Goal: Navigation & Orientation: Find specific page/section

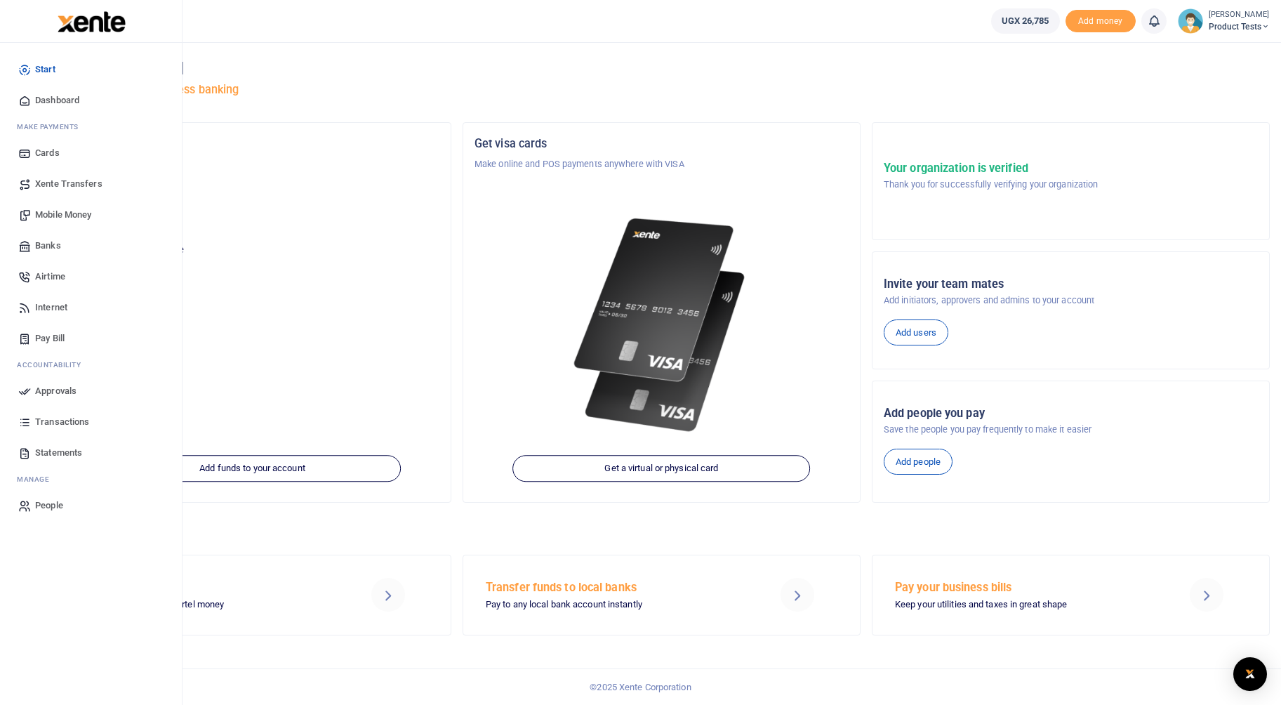
click at [45, 425] on span "Transactions" at bounding box center [62, 422] width 54 height 14
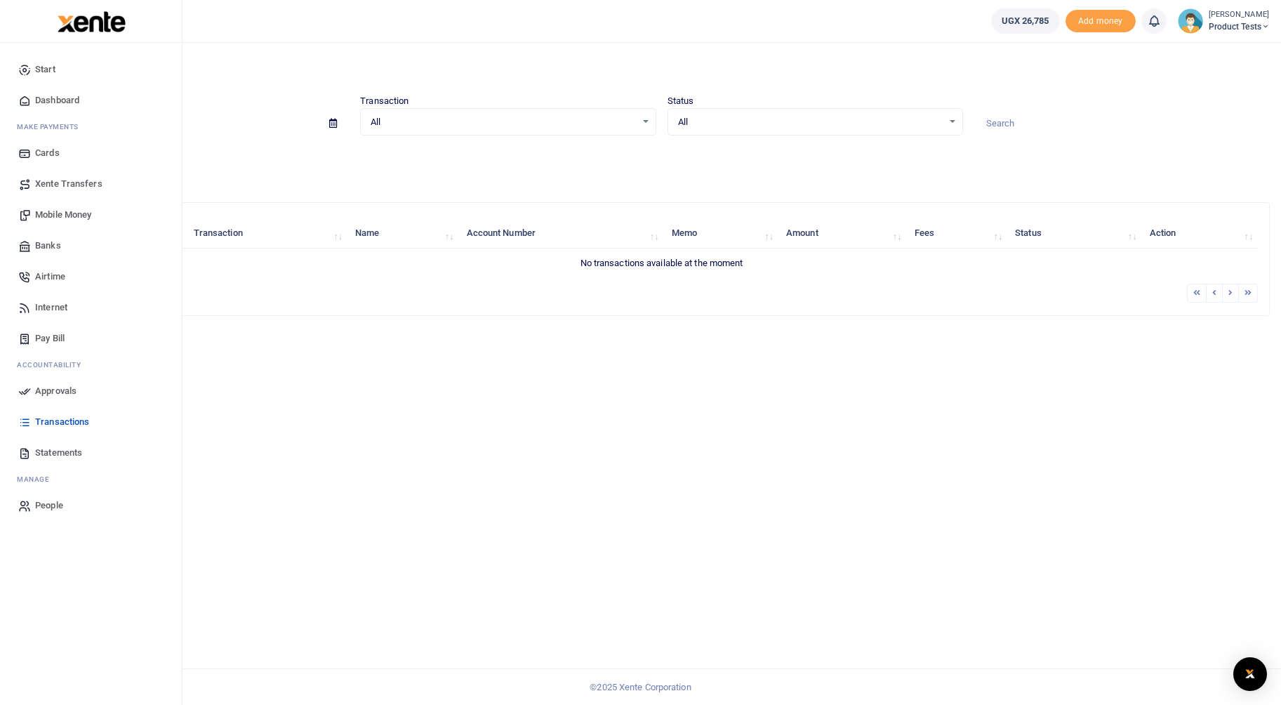
click at [54, 448] on span "Statements" at bounding box center [58, 453] width 47 height 14
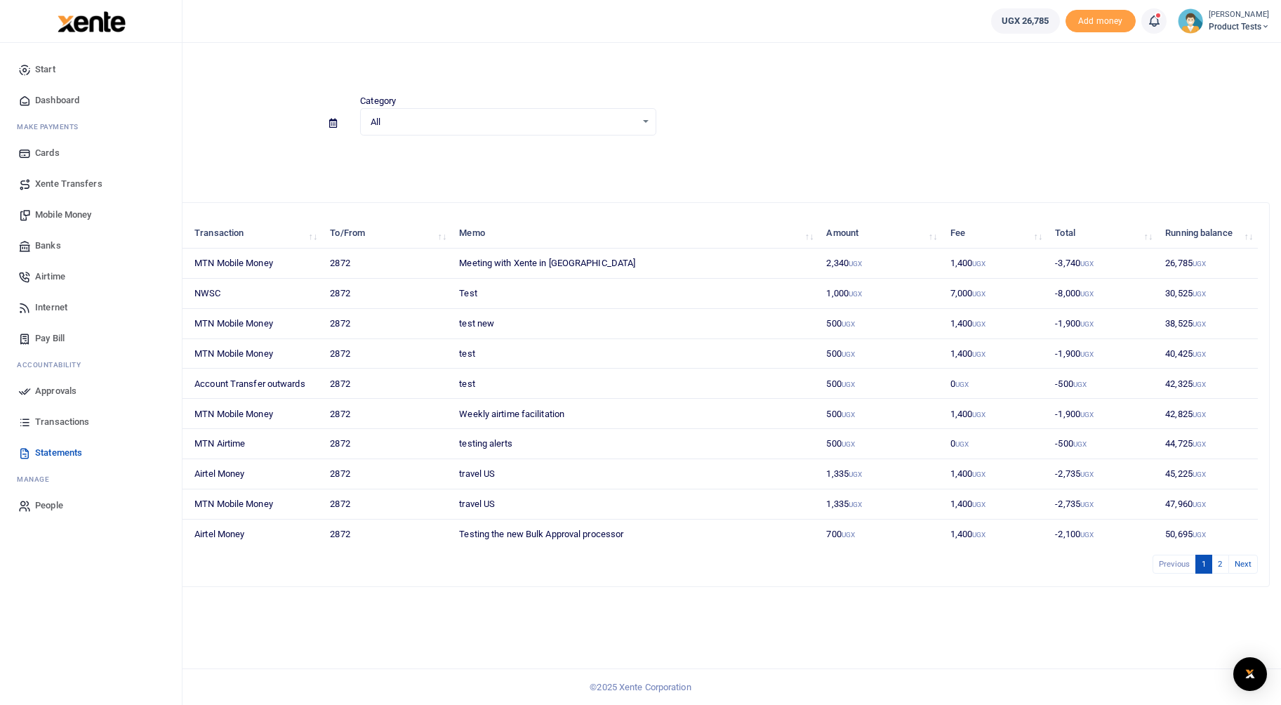
click at [74, 429] on link "Transactions" at bounding box center [90, 421] width 159 height 31
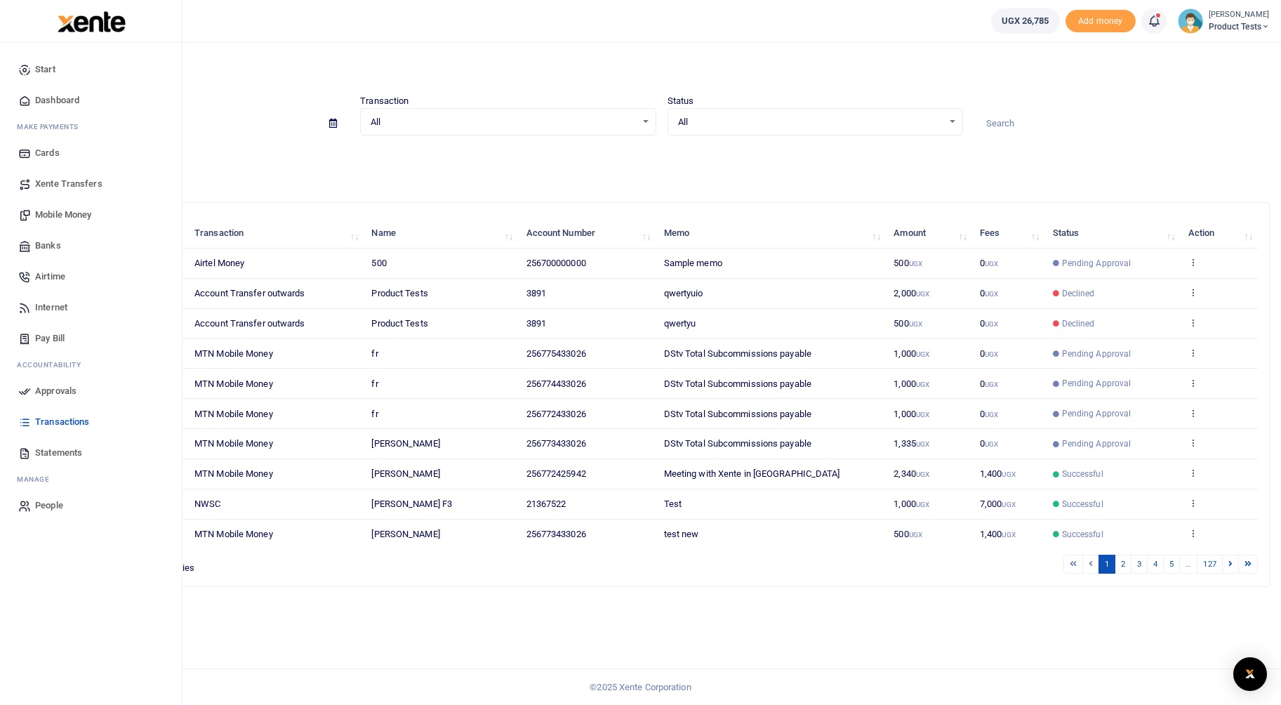
click at [40, 454] on span "Statements" at bounding box center [58, 453] width 47 height 14
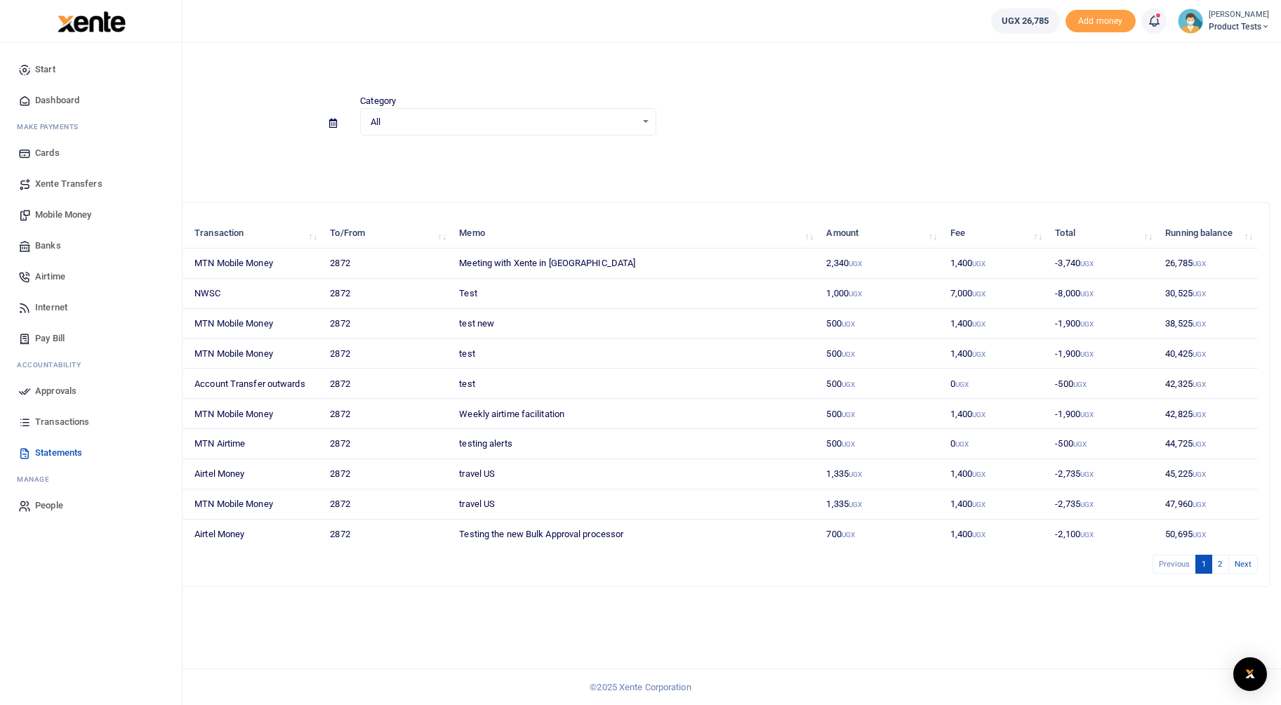
click at [39, 428] on span "Transactions" at bounding box center [62, 422] width 54 height 14
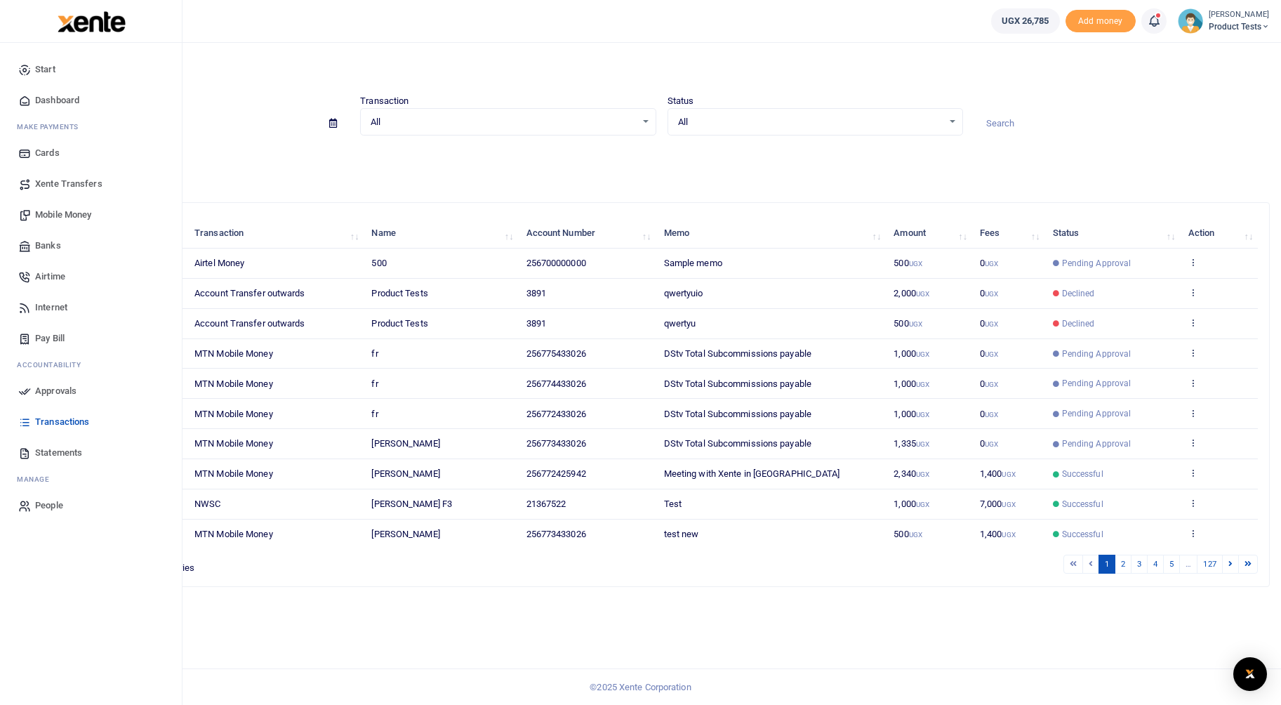
click at [56, 454] on span "Statements" at bounding box center [58, 453] width 47 height 14
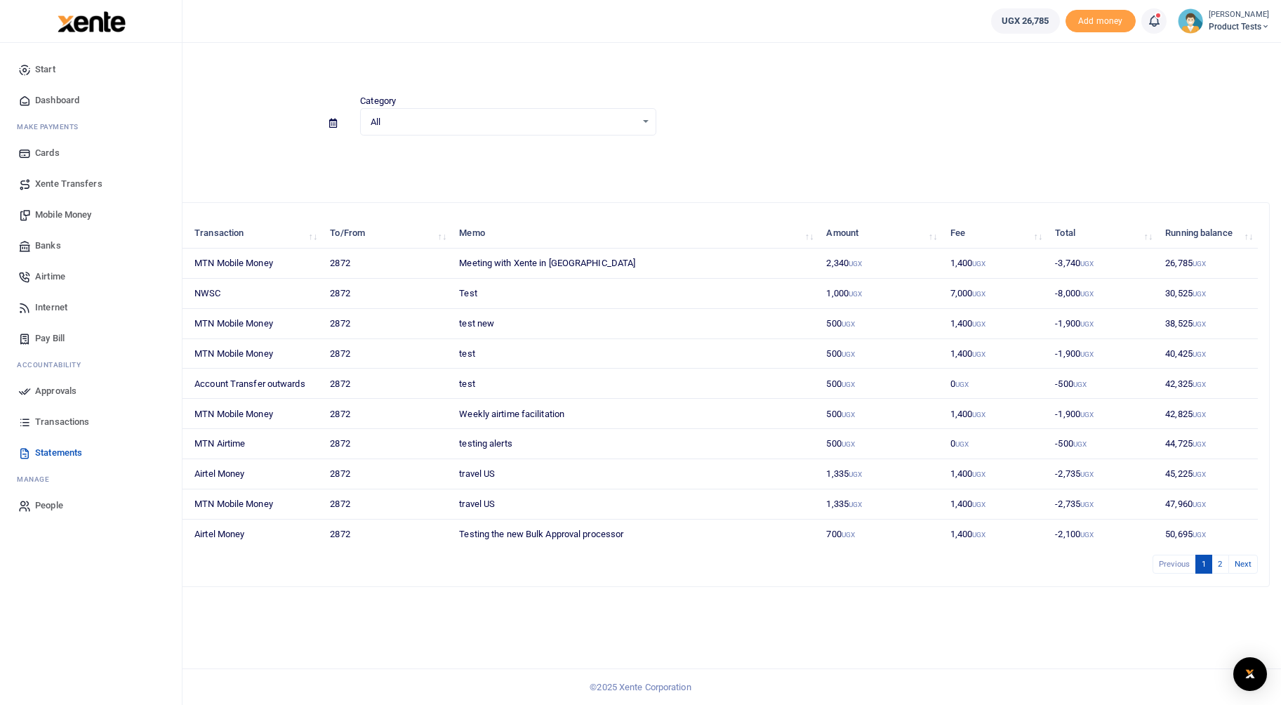
click at [41, 431] on link "Transactions" at bounding box center [90, 421] width 159 height 31
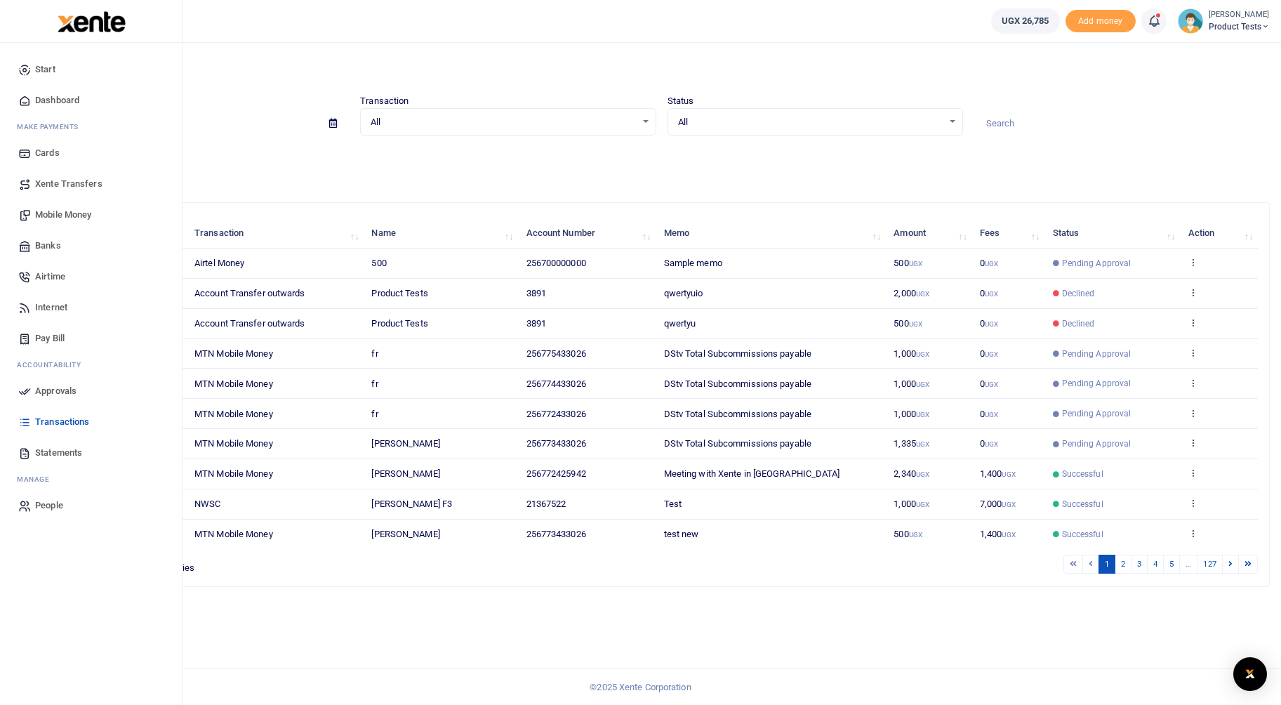
click at [36, 458] on span "Statements" at bounding box center [58, 453] width 47 height 14
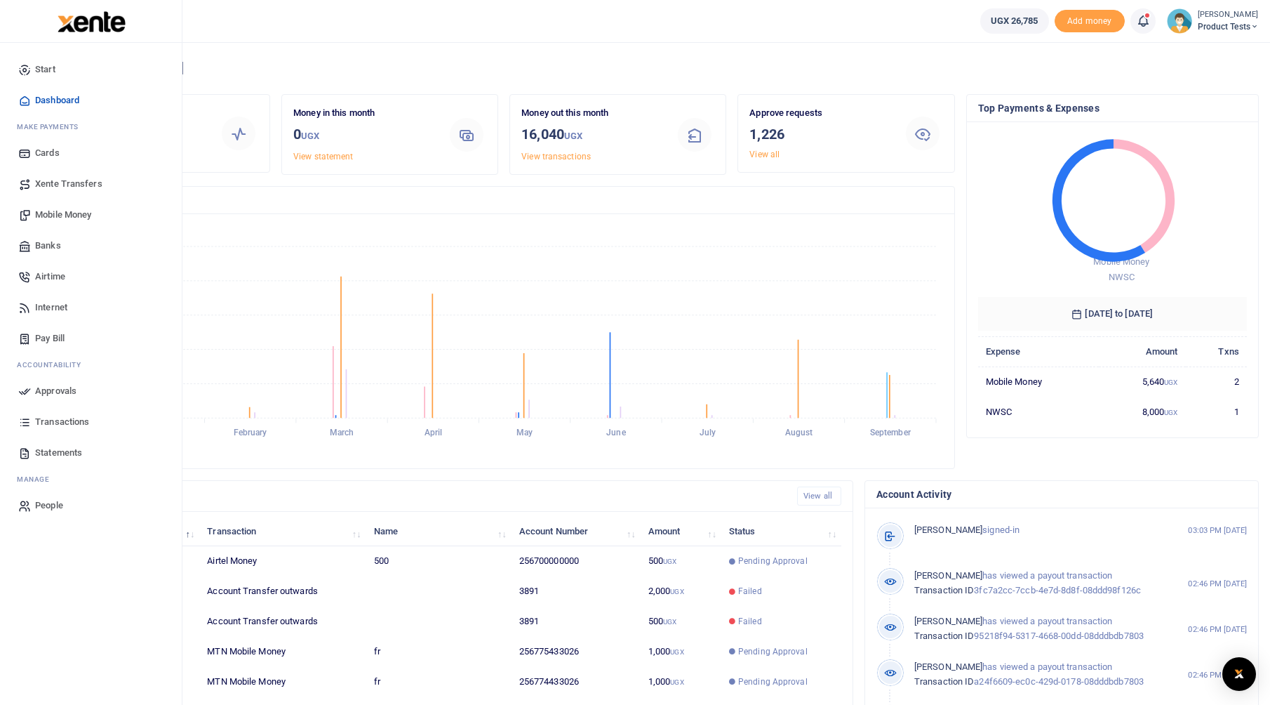
click at [39, 396] on span "Approvals" at bounding box center [55, 391] width 41 height 14
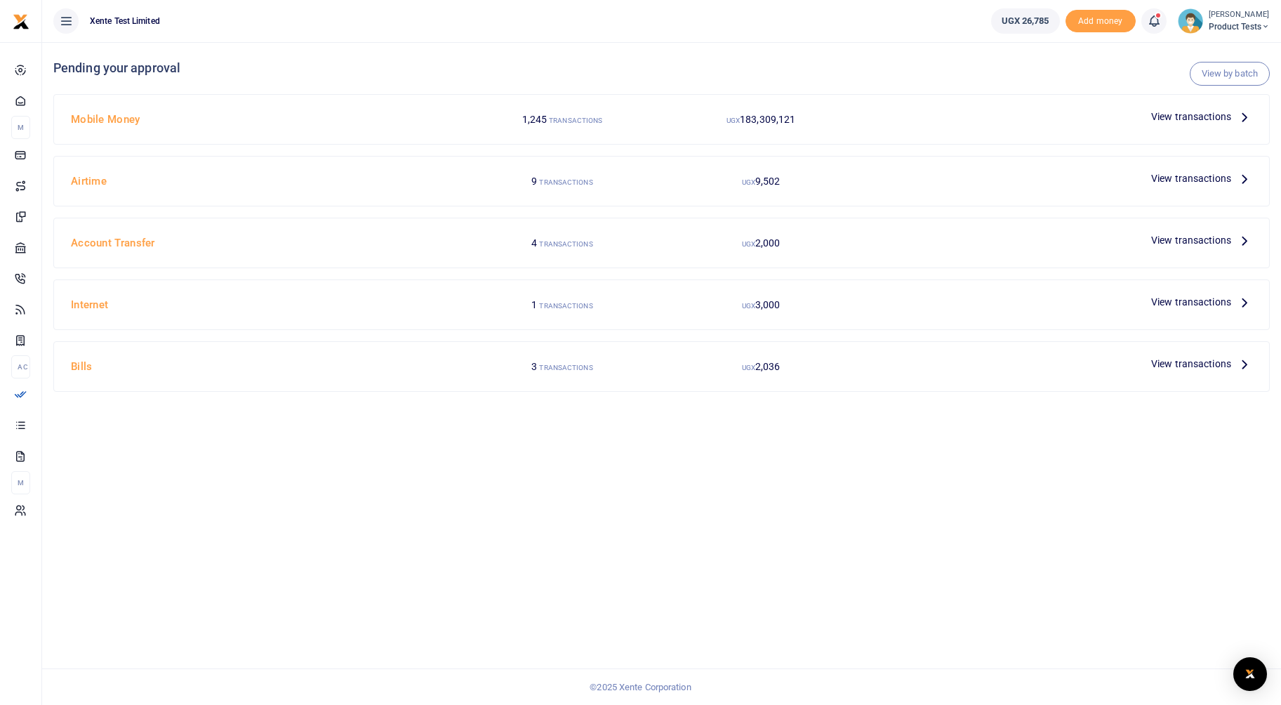
click at [1188, 115] on span "View transactions" at bounding box center [1191, 116] width 80 height 15
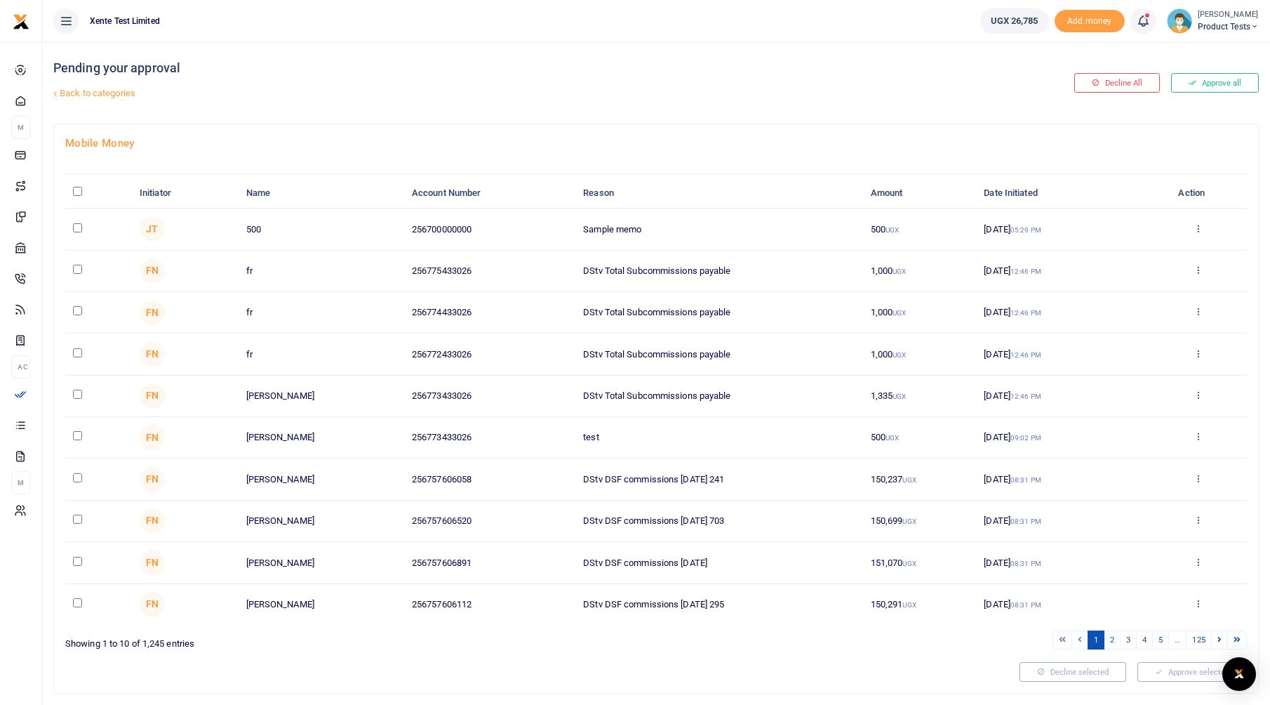
click at [136, 94] on link "Back to categories" at bounding box center [452, 93] width 804 height 24
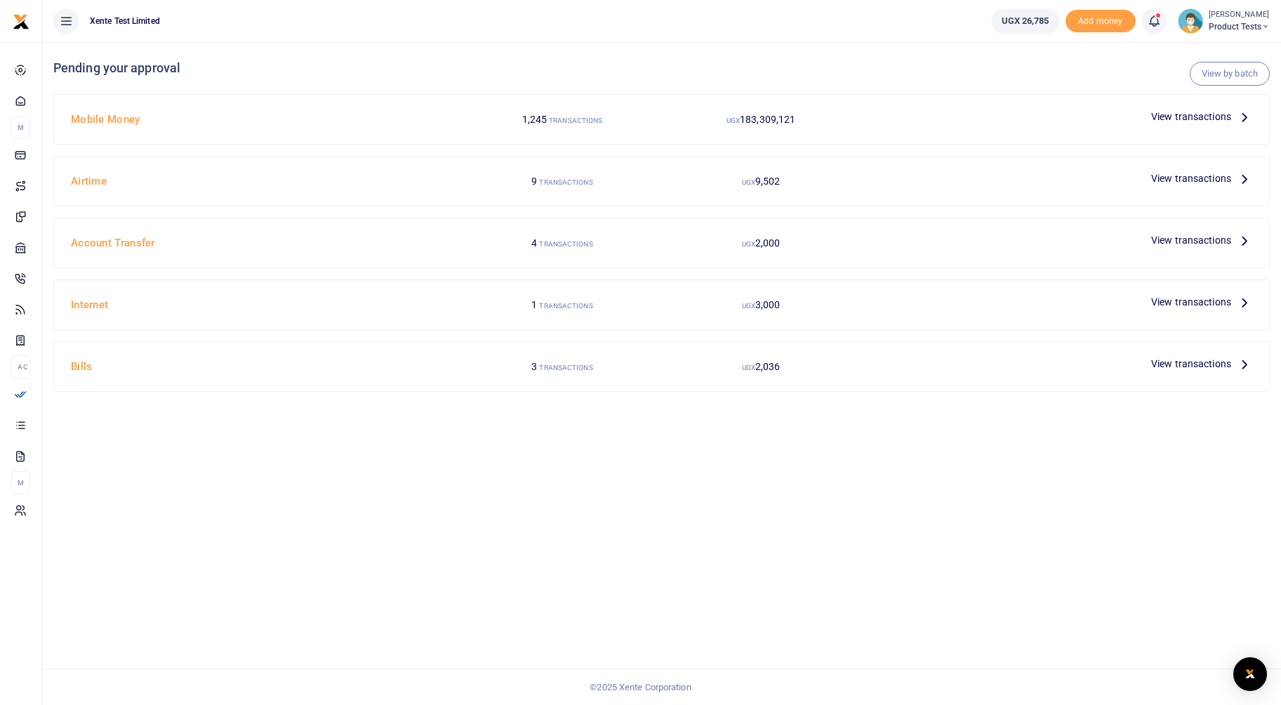
click at [1251, 75] on link "View by batch" at bounding box center [1230, 74] width 80 height 24
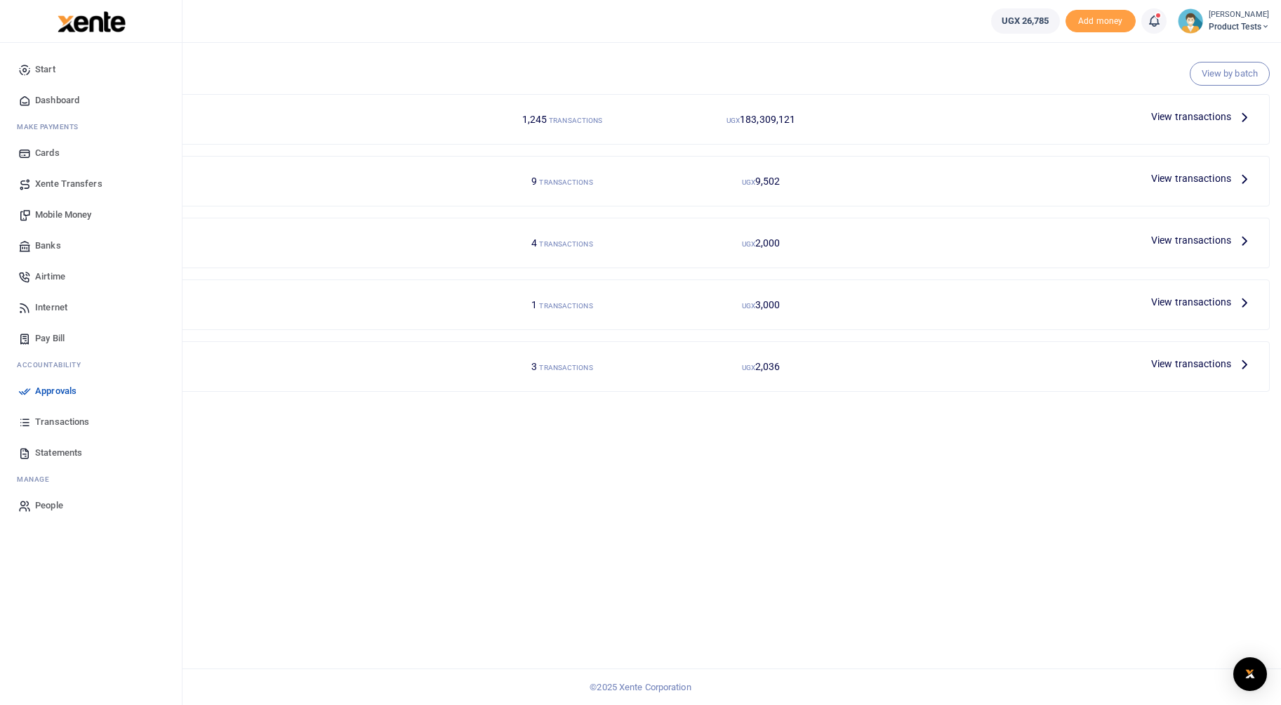
click at [61, 421] on span "Transactions" at bounding box center [62, 422] width 54 height 14
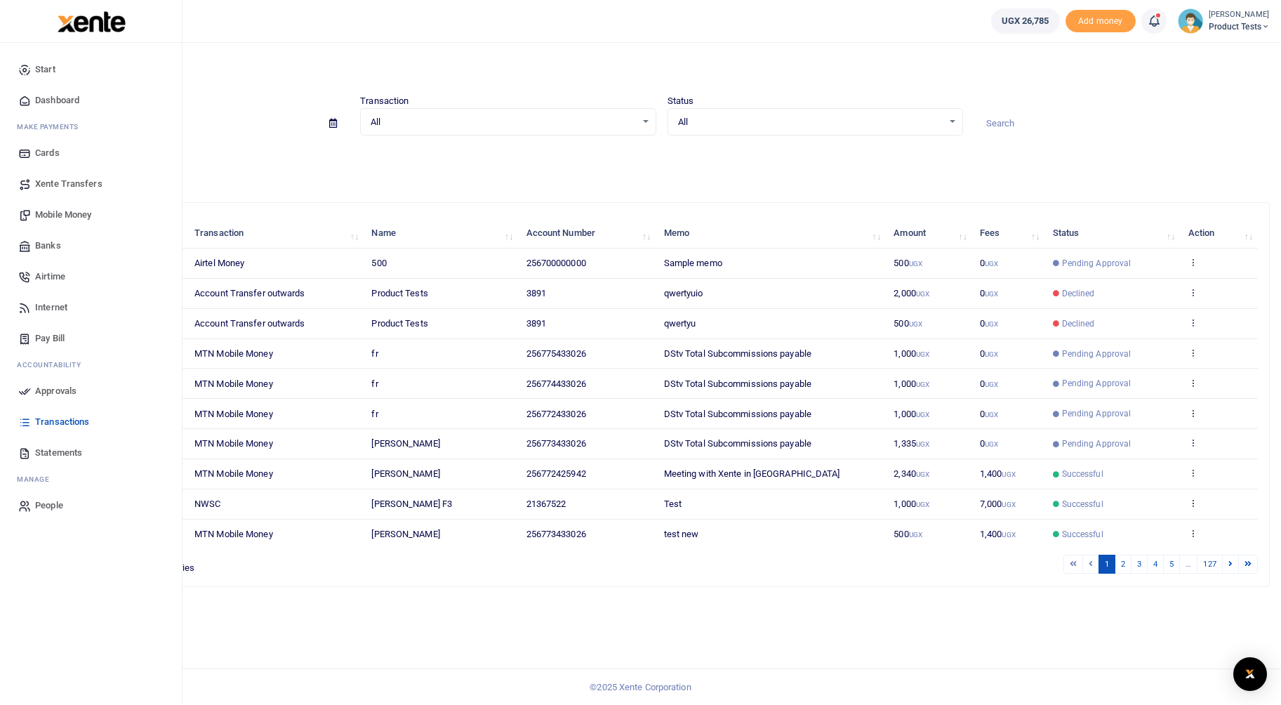
click at [37, 454] on span "Statements" at bounding box center [58, 453] width 47 height 14
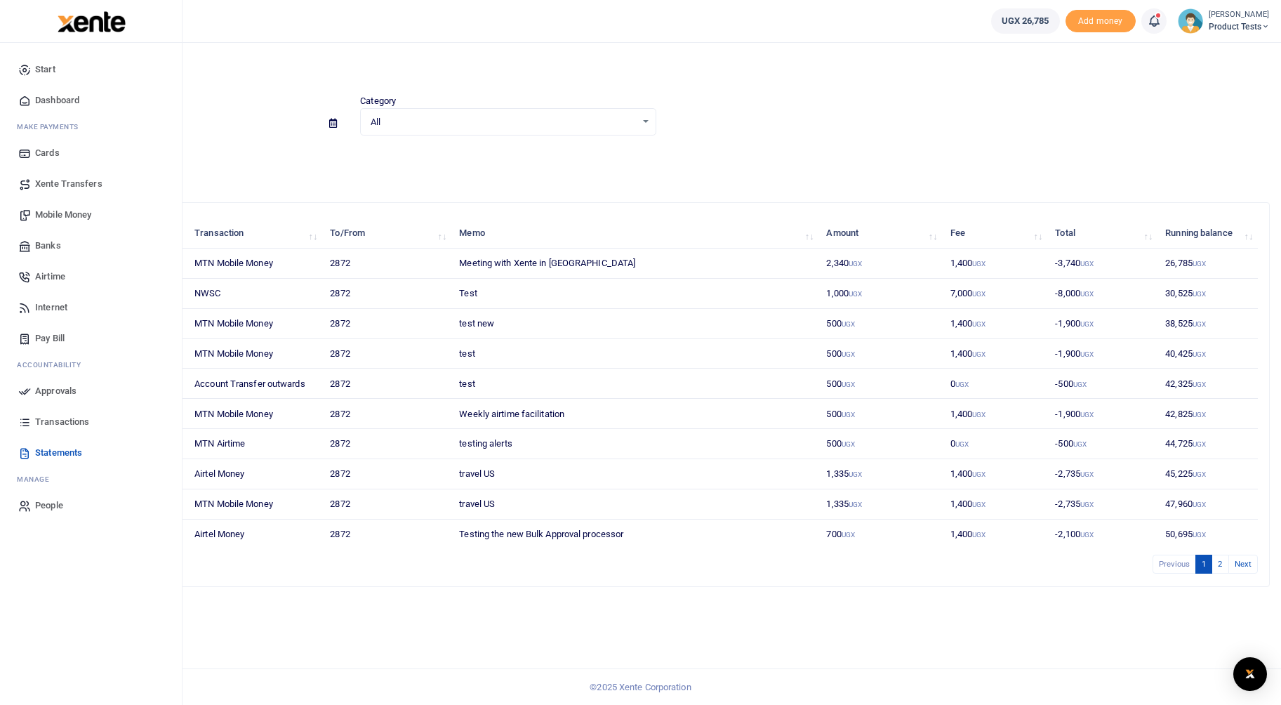
click at [34, 424] on link "Transactions" at bounding box center [90, 421] width 159 height 31
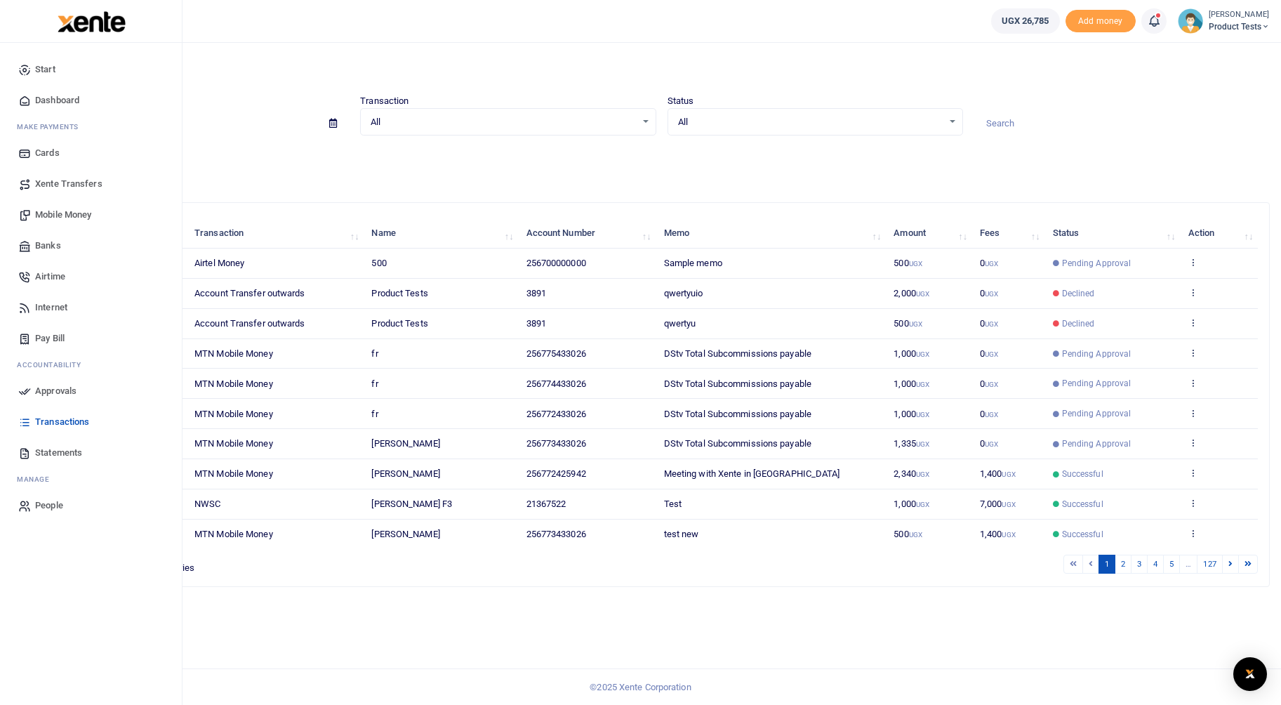
click at [40, 98] on span "Dashboard" at bounding box center [57, 100] width 44 height 14
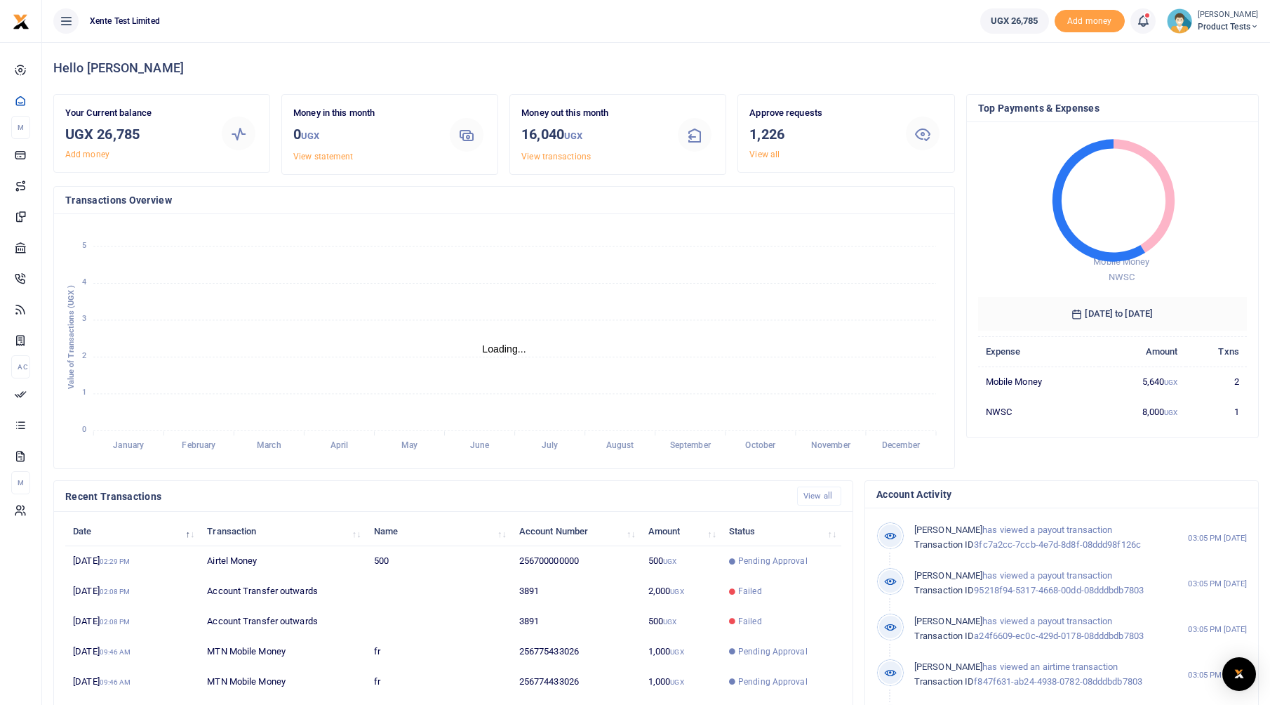
scroll to position [11, 11]
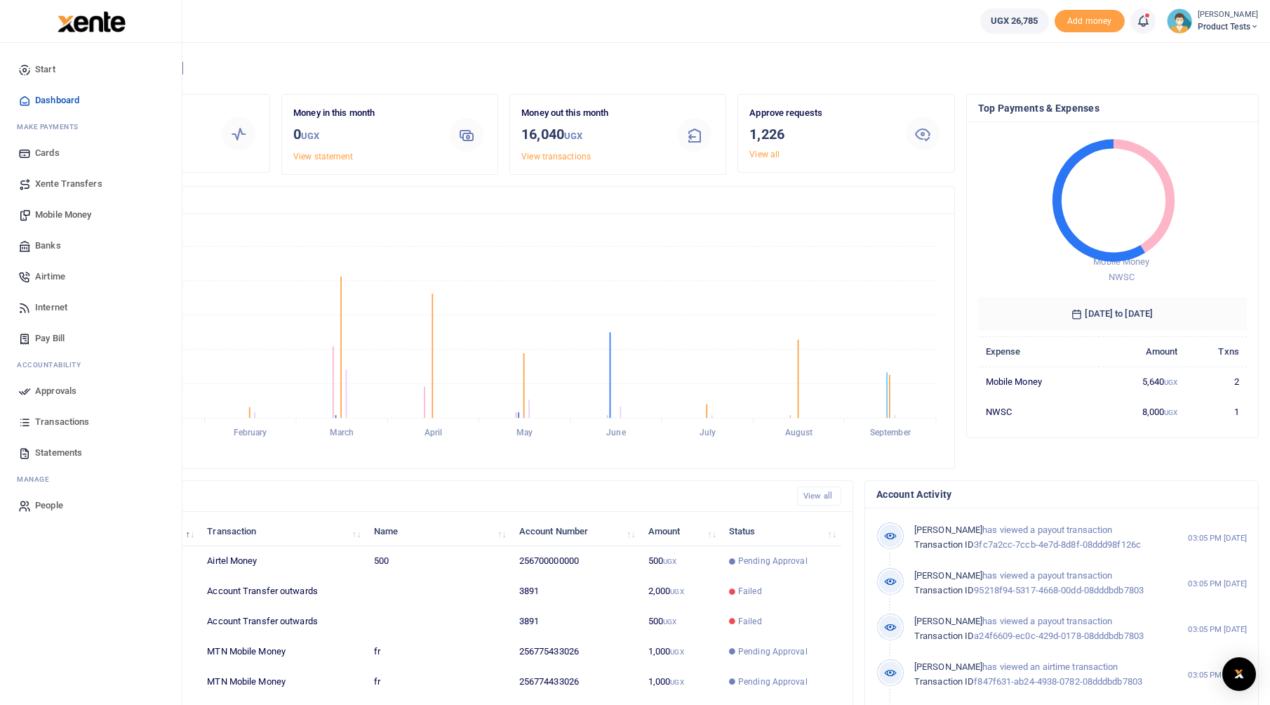
click at [50, 391] on span "Approvals" at bounding box center [55, 391] width 41 height 14
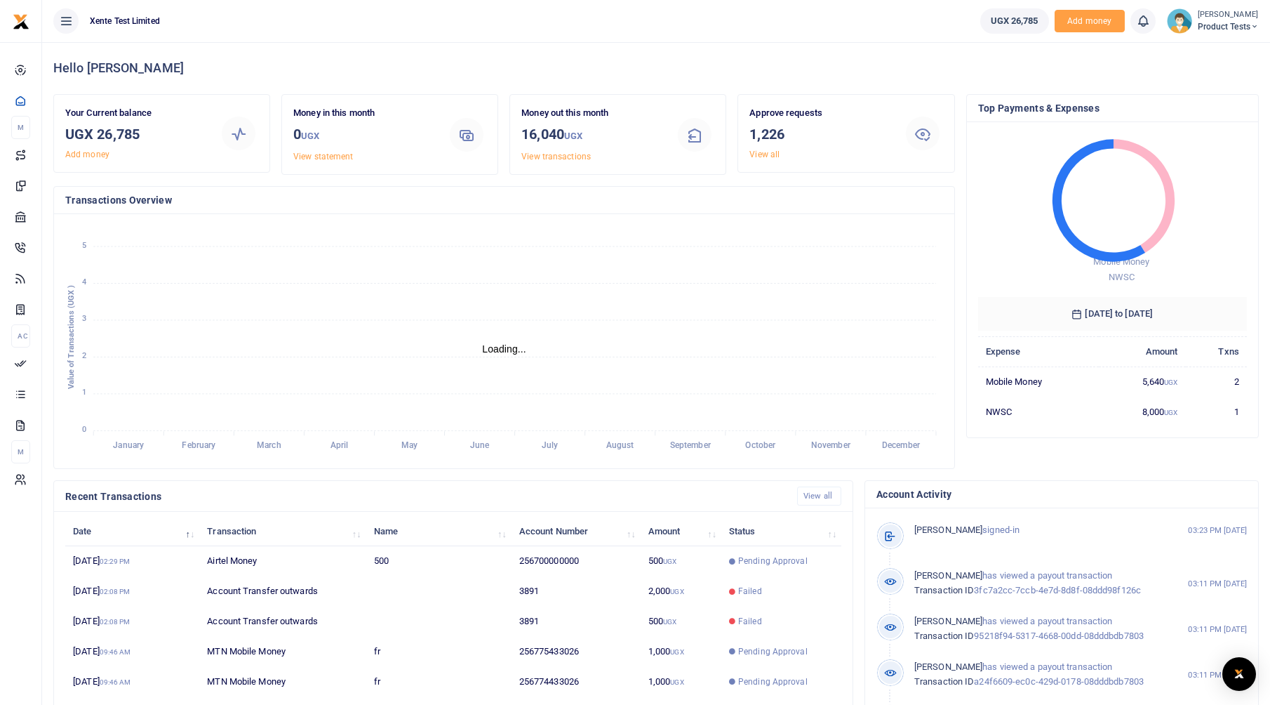
scroll to position [11, 11]
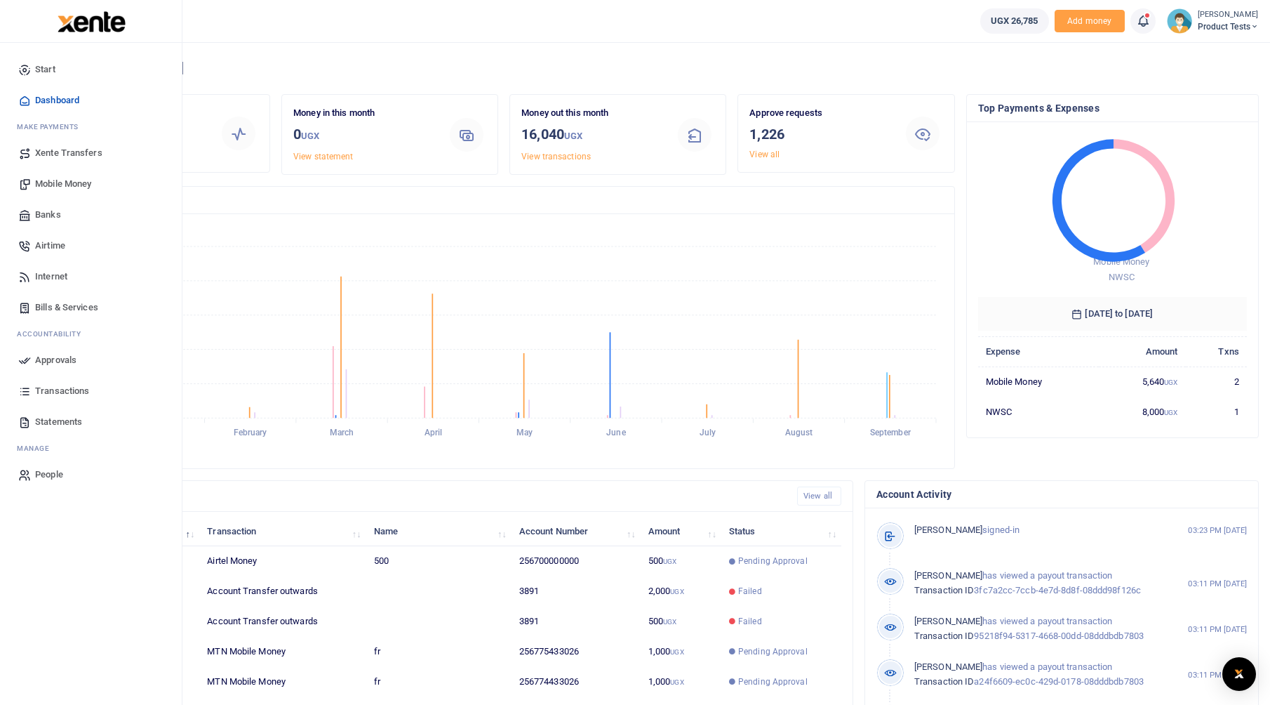
click at [54, 394] on span "Transactions" at bounding box center [62, 391] width 54 height 14
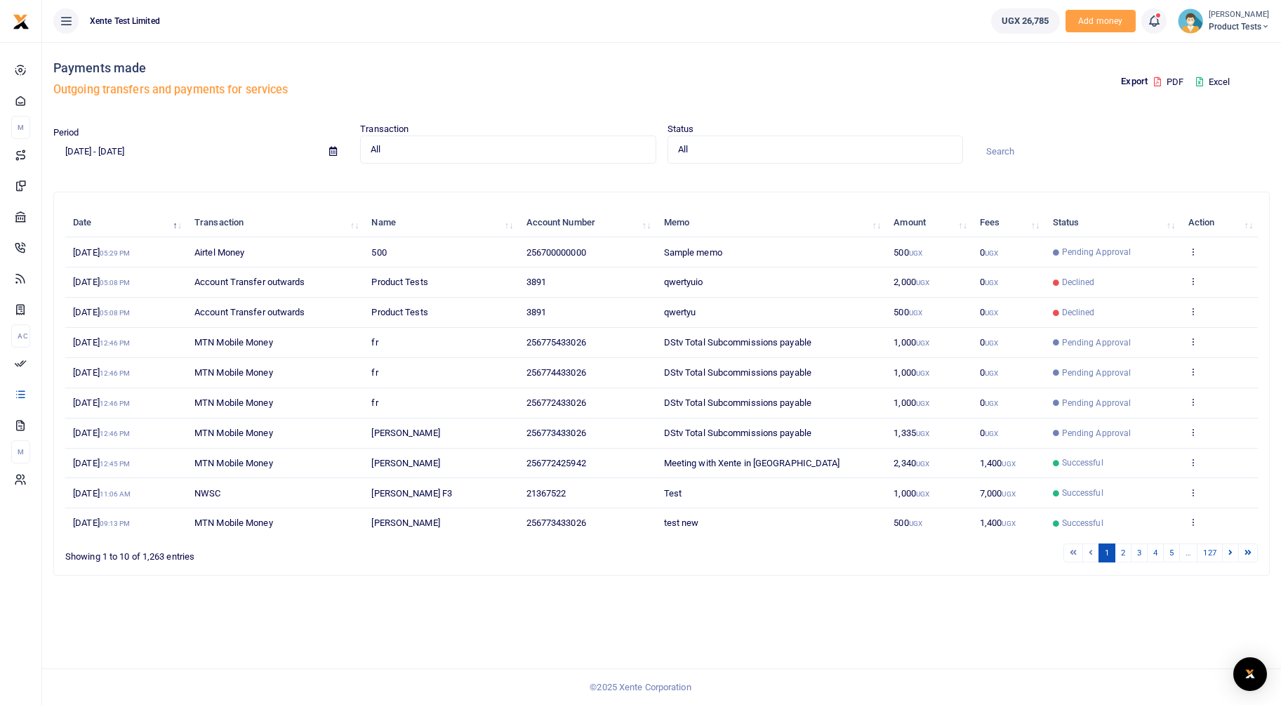
click at [1165, 82] on button "PDF" at bounding box center [1168, 82] width 31 height 24
click at [1202, 76] on button "Excel" at bounding box center [1213, 82] width 58 height 24
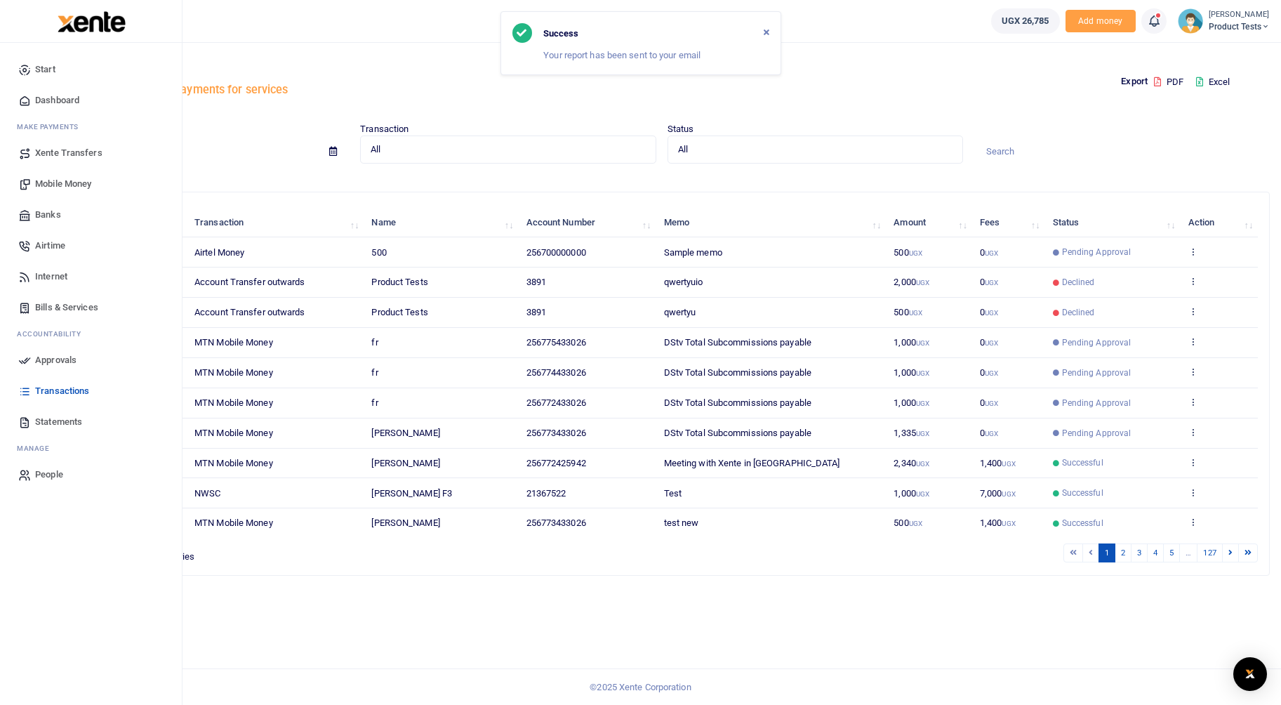
click at [60, 98] on span "Dashboard" at bounding box center [57, 100] width 44 height 14
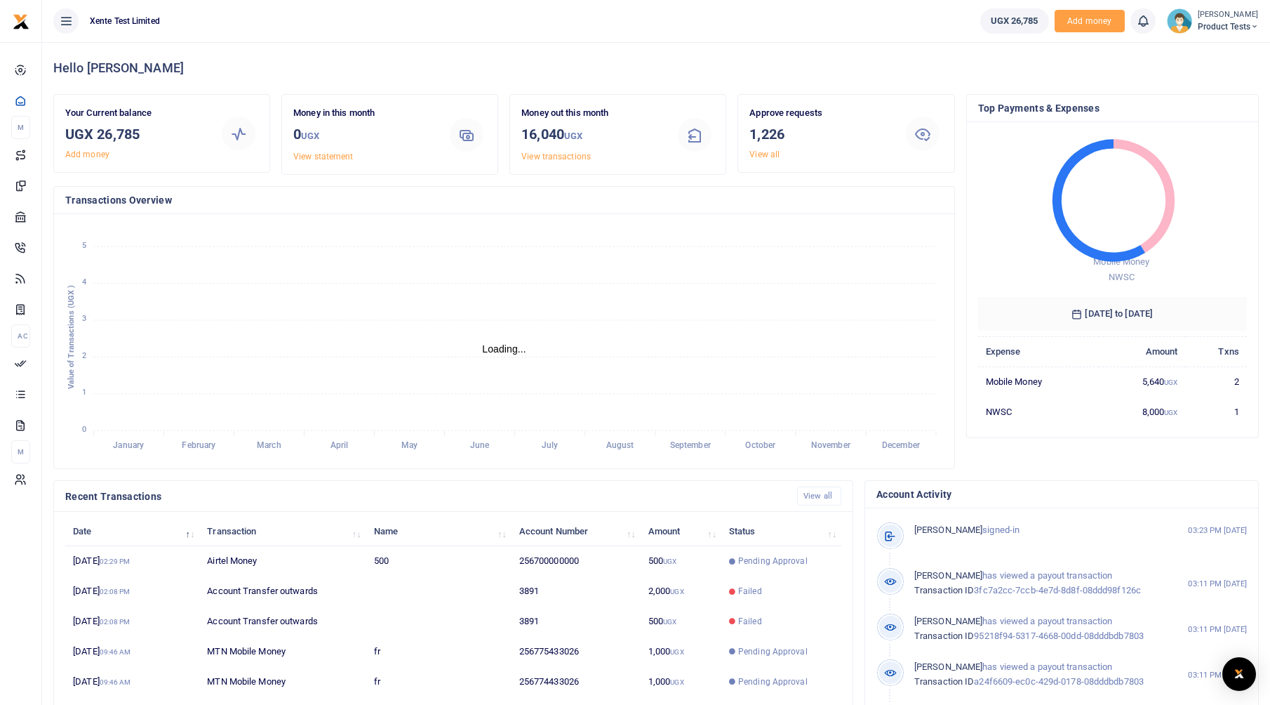
scroll to position [11, 11]
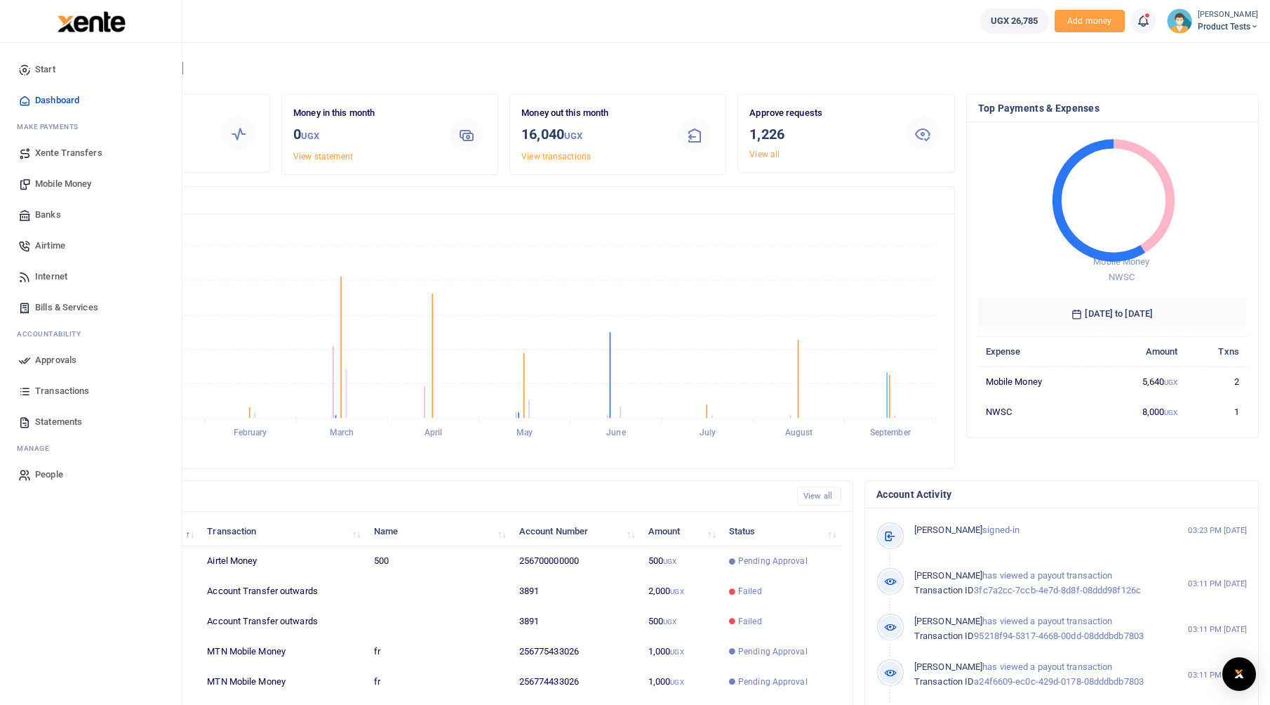
click at [53, 392] on span "Transactions" at bounding box center [62, 391] width 54 height 14
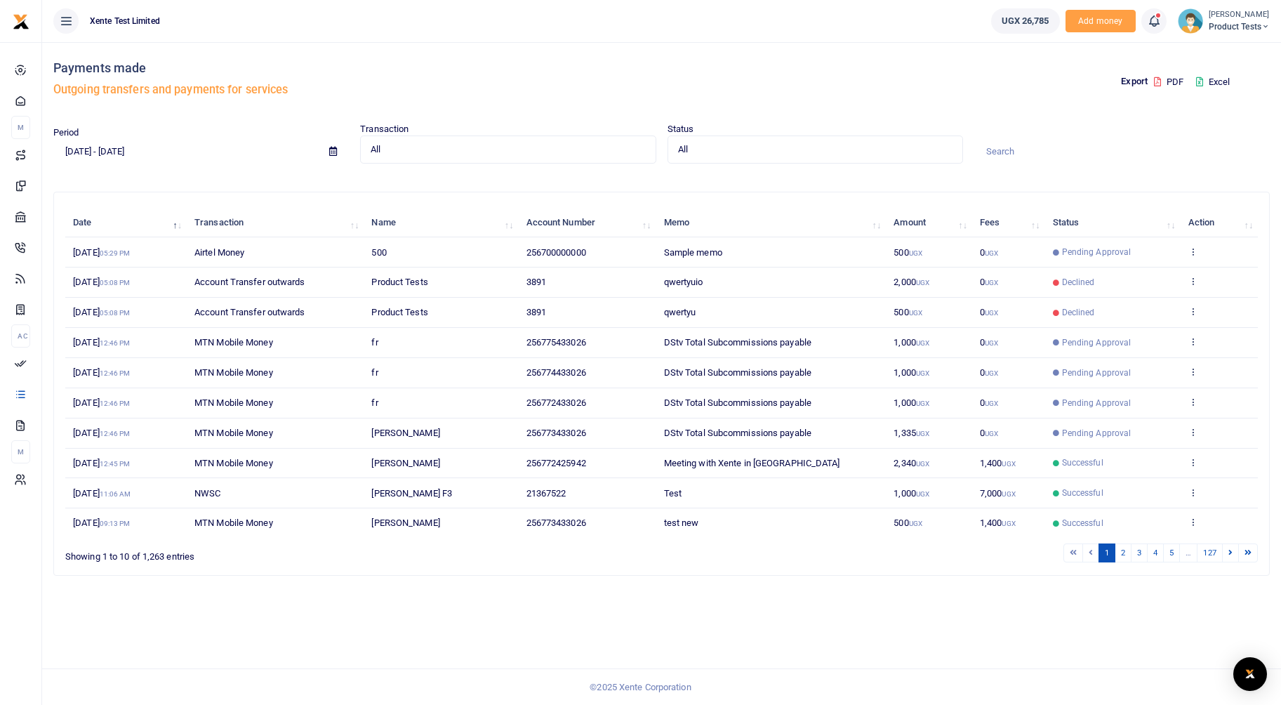
click at [1197, 248] on td "View details Send again" at bounding box center [1219, 252] width 78 height 30
click at [1189, 248] on icon at bounding box center [1192, 251] width 9 height 10
click at [1121, 276] on link "View details" at bounding box center [1141, 275] width 111 height 20
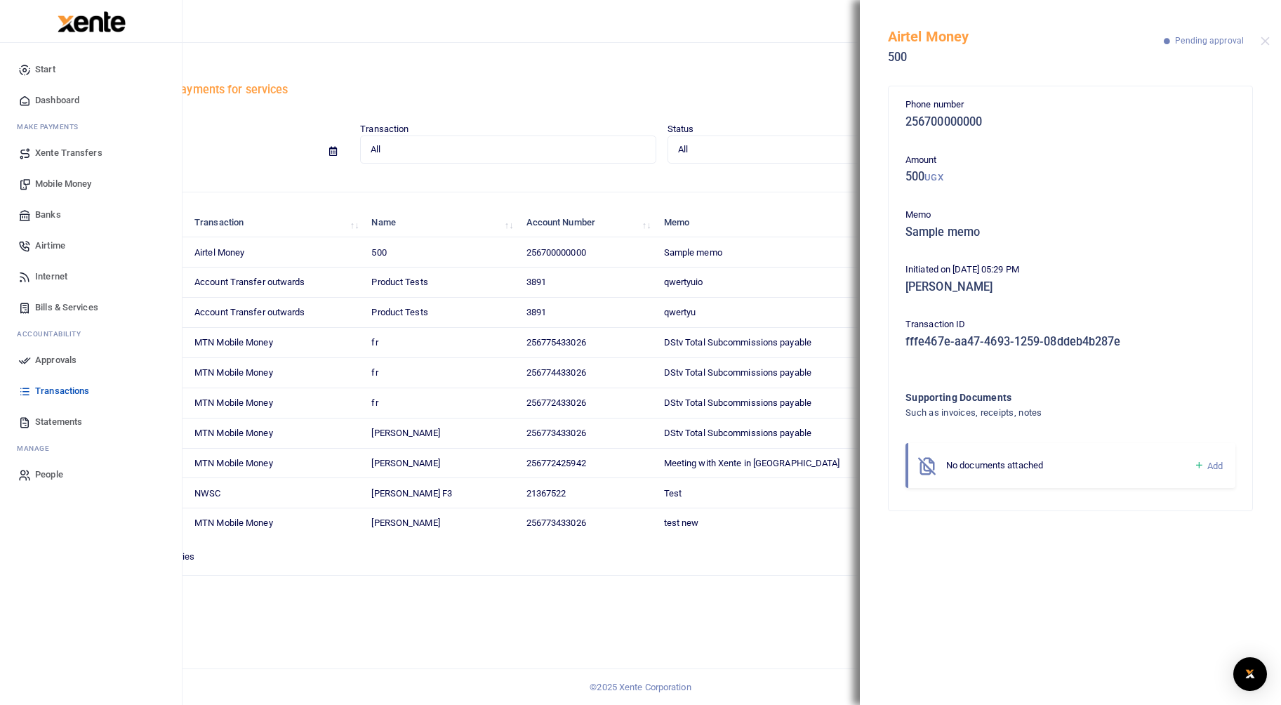
click at [44, 365] on span "Approvals" at bounding box center [55, 360] width 41 height 14
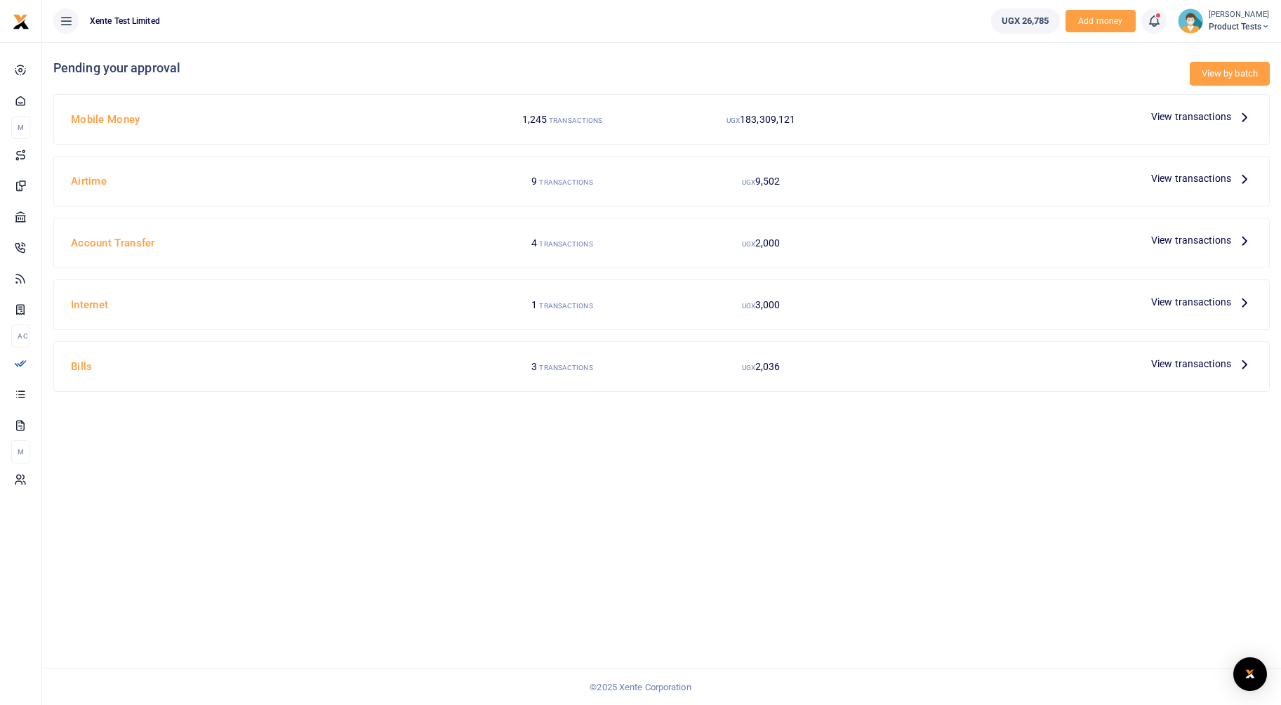
click at [1233, 69] on link "View by batch" at bounding box center [1230, 74] width 80 height 24
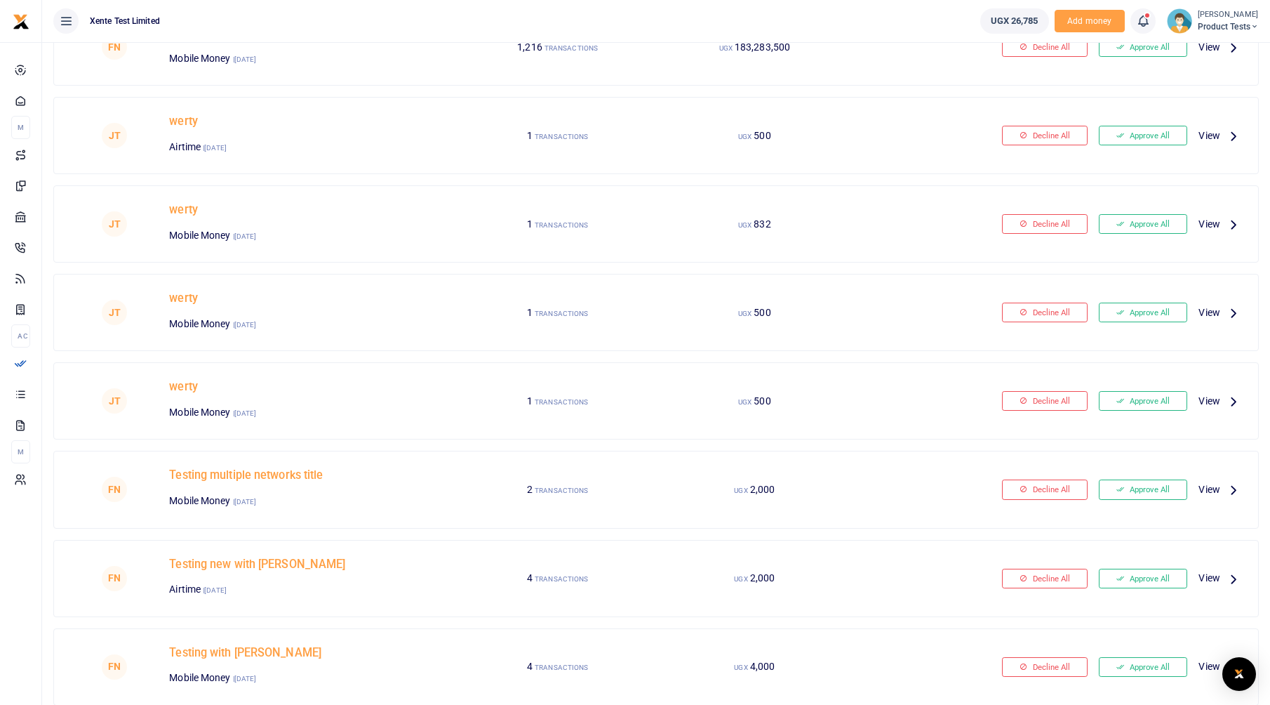
scroll to position [70, 0]
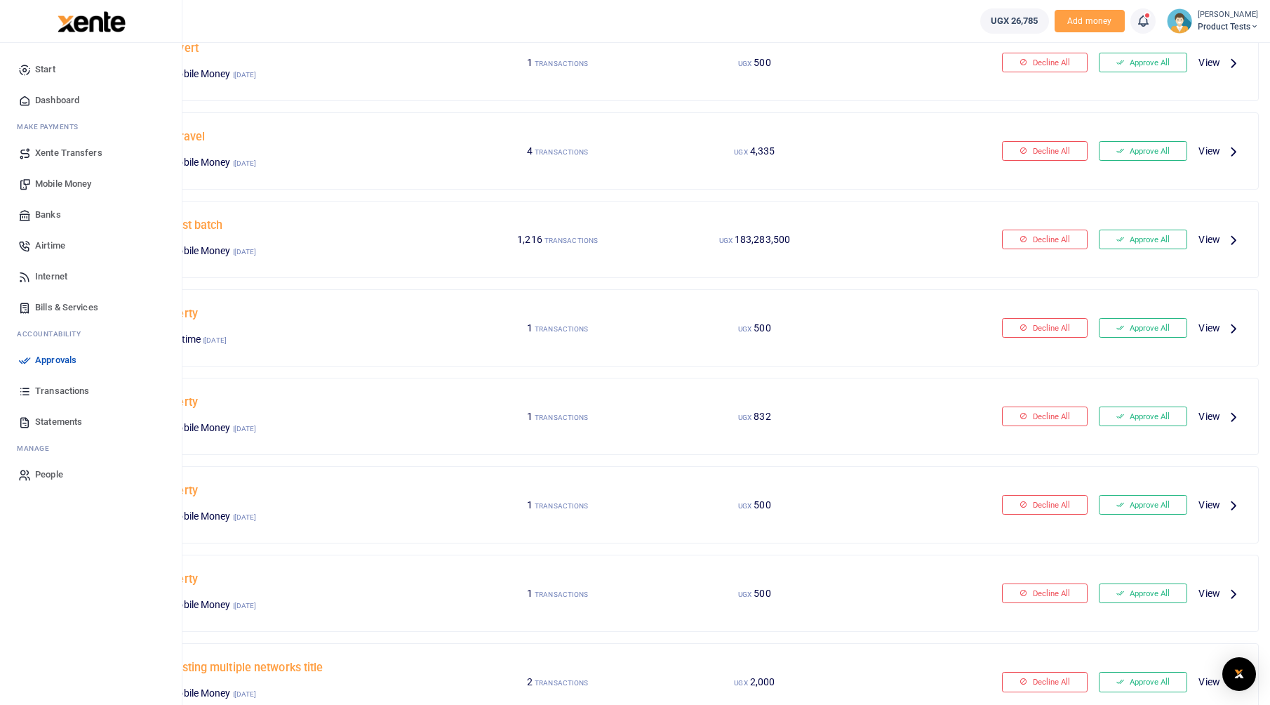
click at [24, 387] on icon at bounding box center [24, 391] width 13 height 13
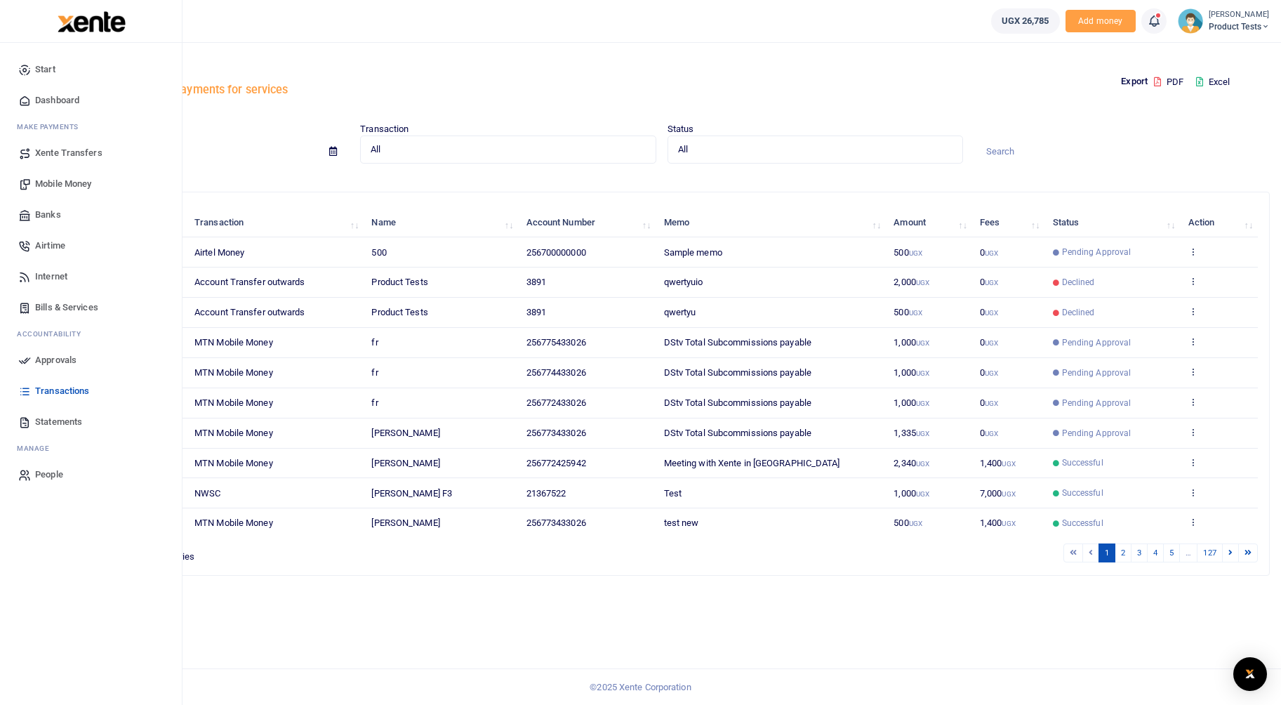
click at [28, 358] on icon at bounding box center [24, 360] width 13 height 13
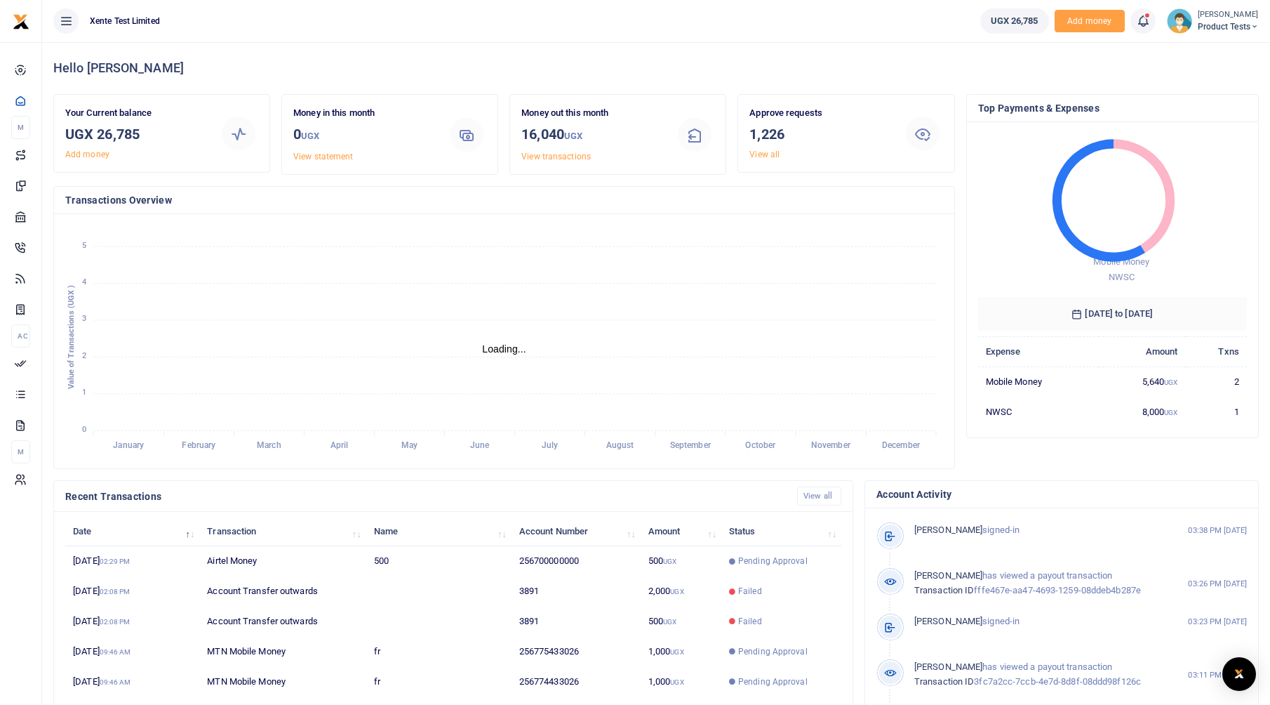
scroll to position [11, 11]
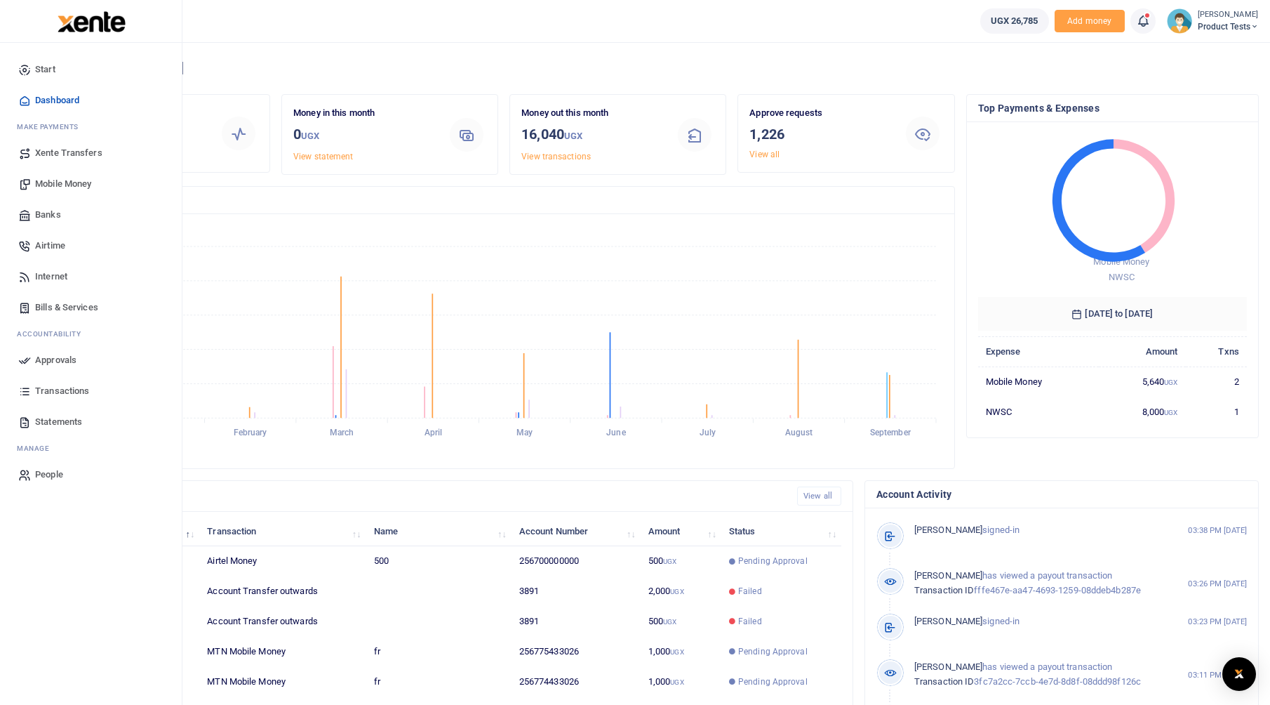
click at [46, 393] on span "Transactions" at bounding box center [62, 391] width 54 height 14
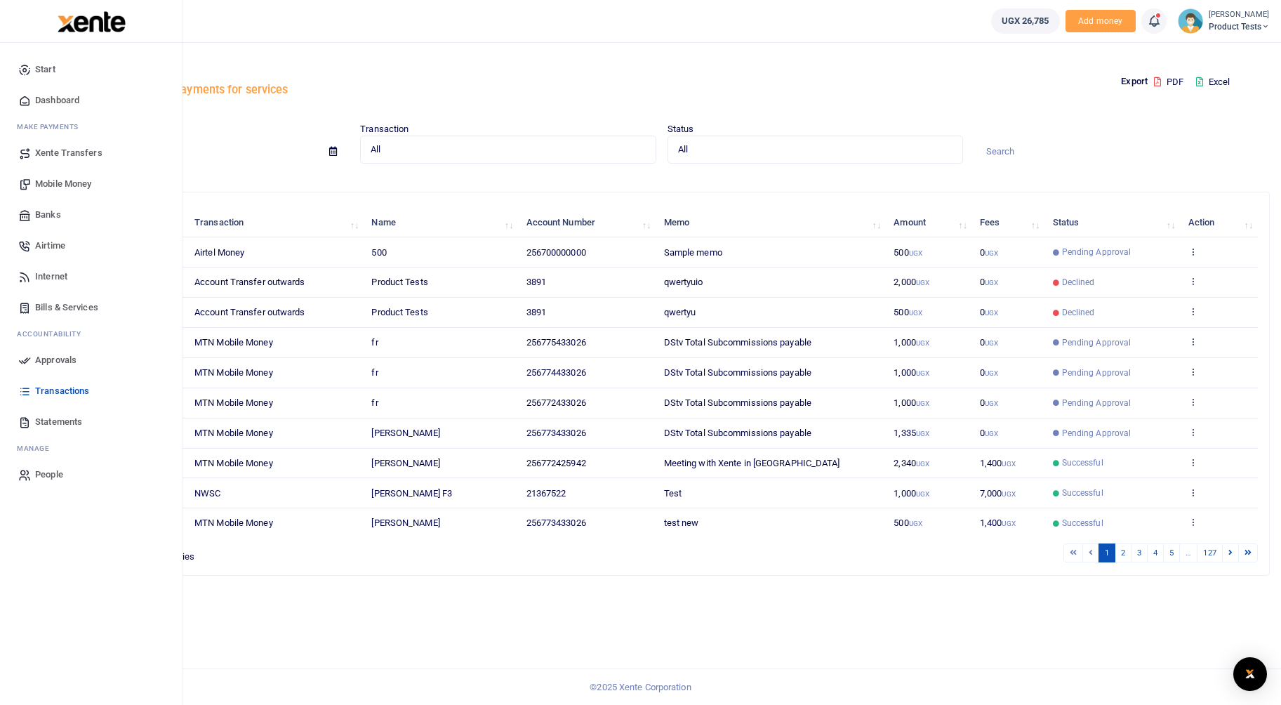
click at [44, 361] on span "Approvals" at bounding box center [55, 360] width 41 height 14
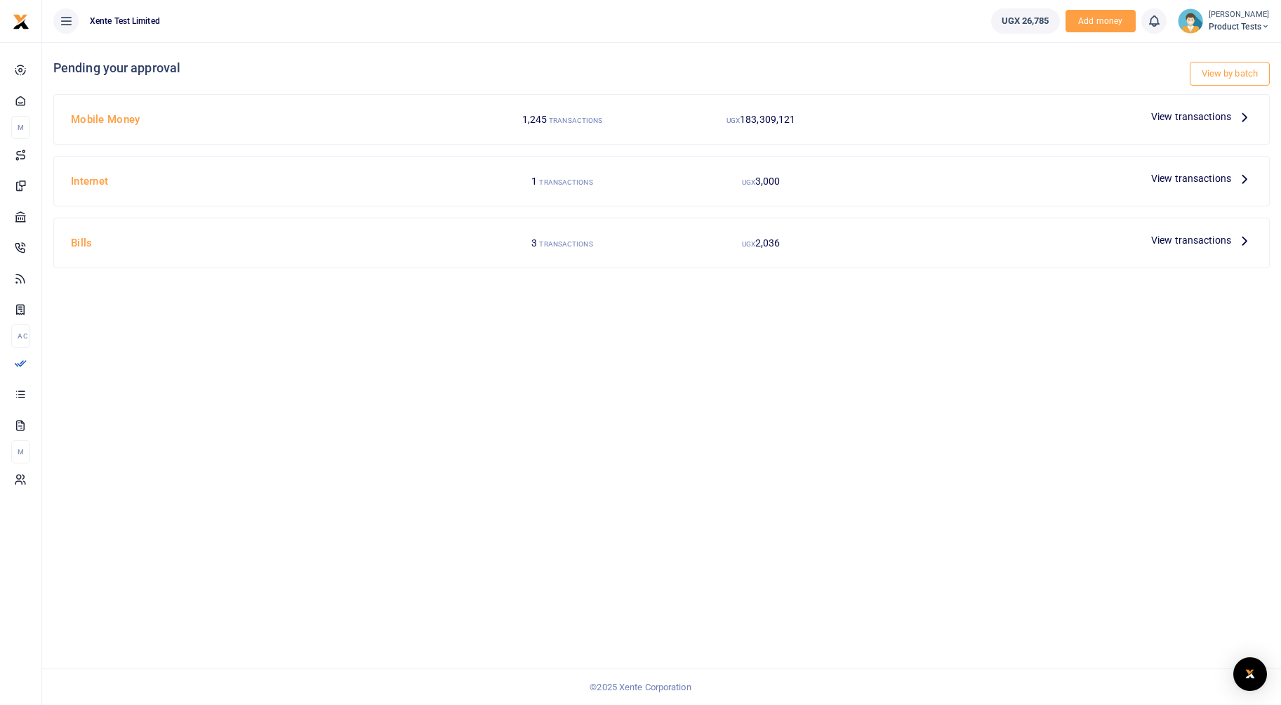
click at [1179, 118] on span "View transactions" at bounding box center [1191, 116] width 80 height 15
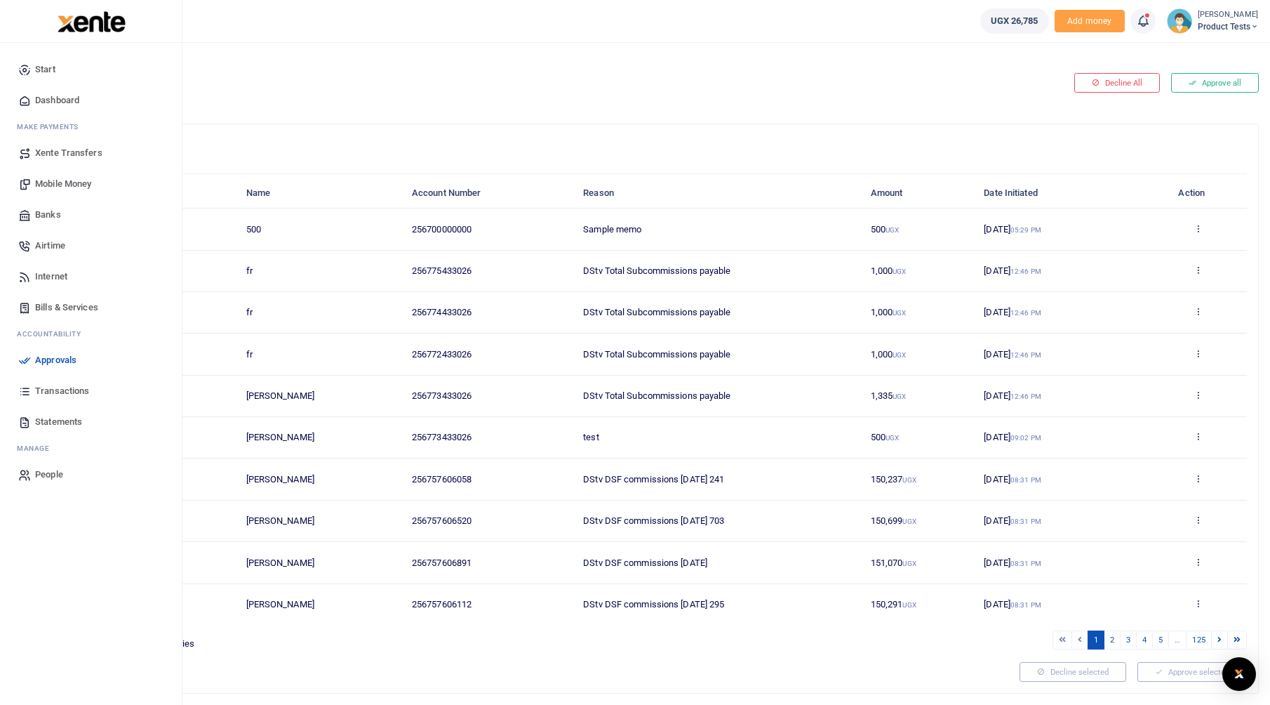
click at [48, 397] on span "Transactions" at bounding box center [62, 391] width 54 height 14
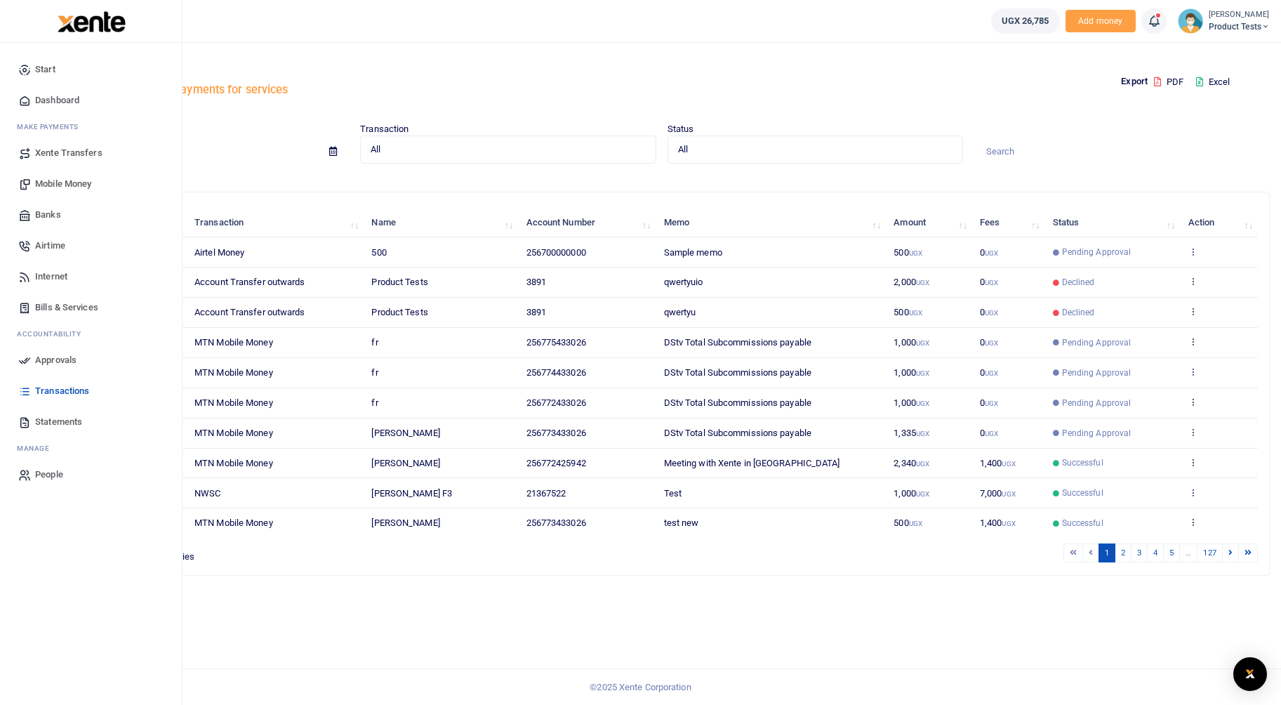
click at [56, 418] on span "Statements" at bounding box center [58, 422] width 47 height 14
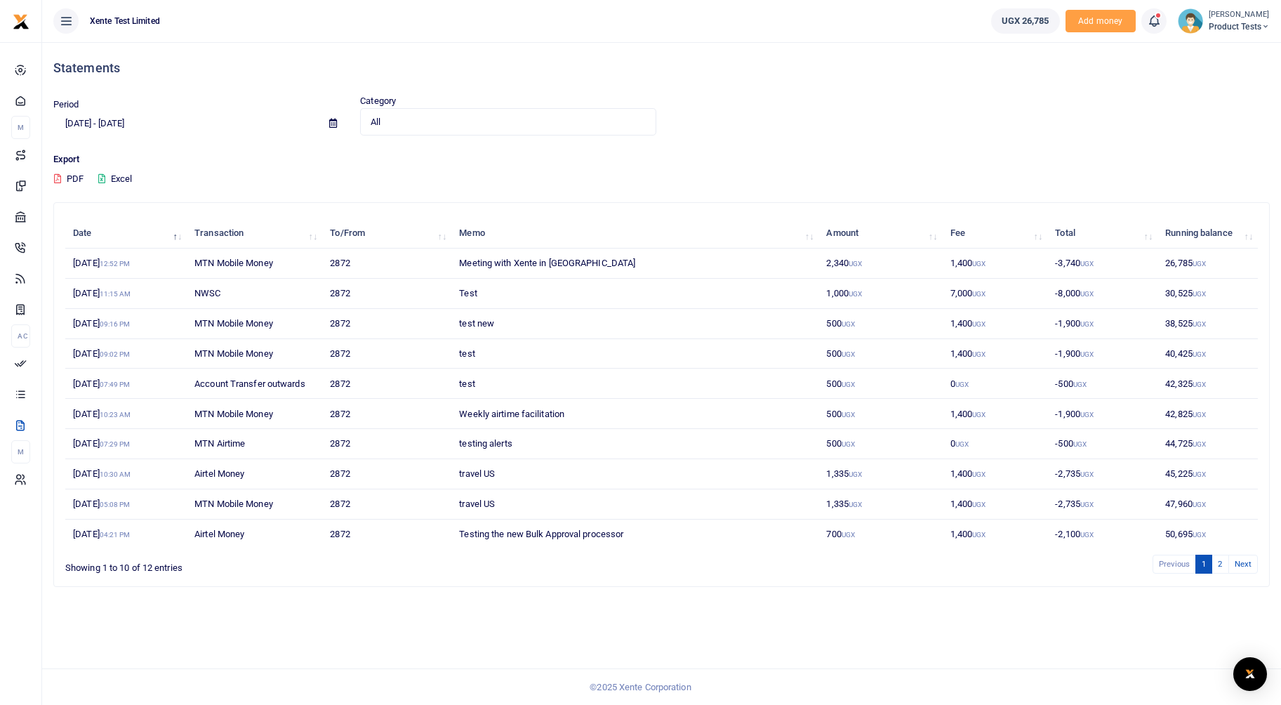
drag, startPoint x: 93, startPoint y: 67, endPoint x: 509, endPoint y: 99, distance: 416.7
click at [540, 100] on div "Category All Select an option... All Credit Debit" at bounding box center [507, 114] width 307 height 41
drag, startPoint x: 89, startPoint y: 71, endPoint x: 561, endPoint y: 156, distance: 479.9
click at [563, 155] on p "Export" at bounding box center [658, 159] width 1211 height 15
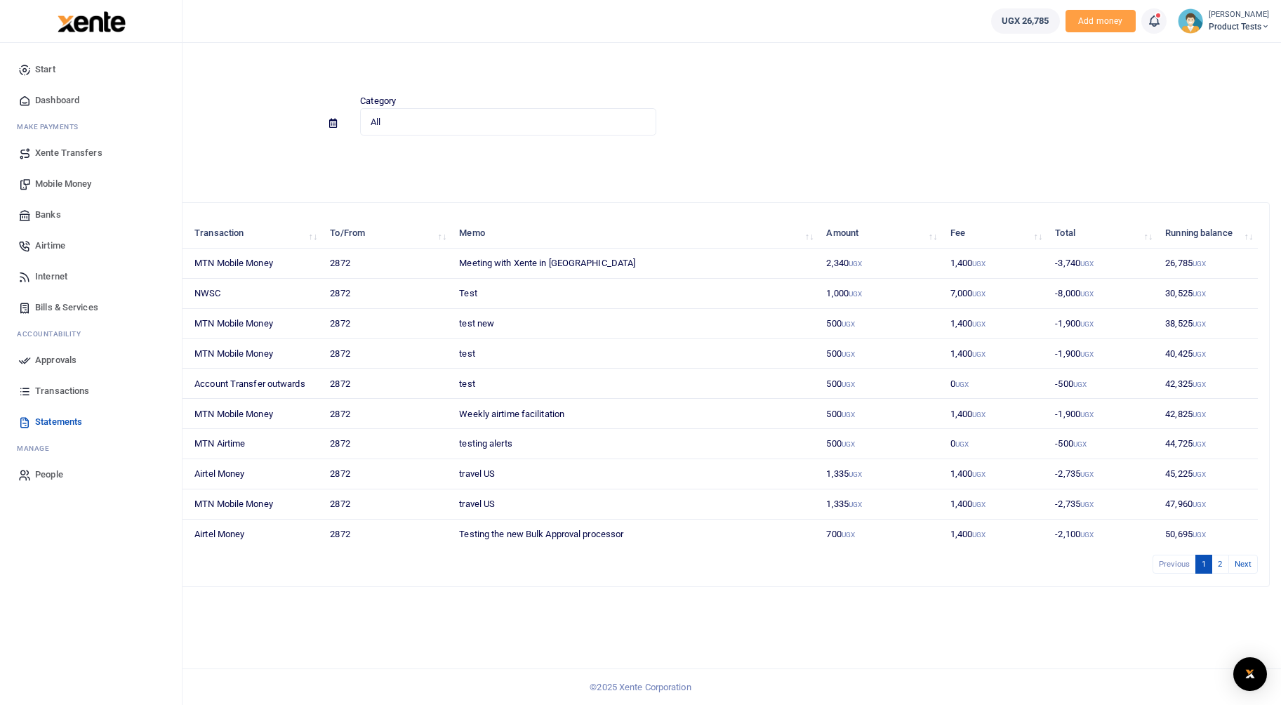
click at [63, 391] on span "Transactions" at bounding box center [62, 391] width 54 height 14
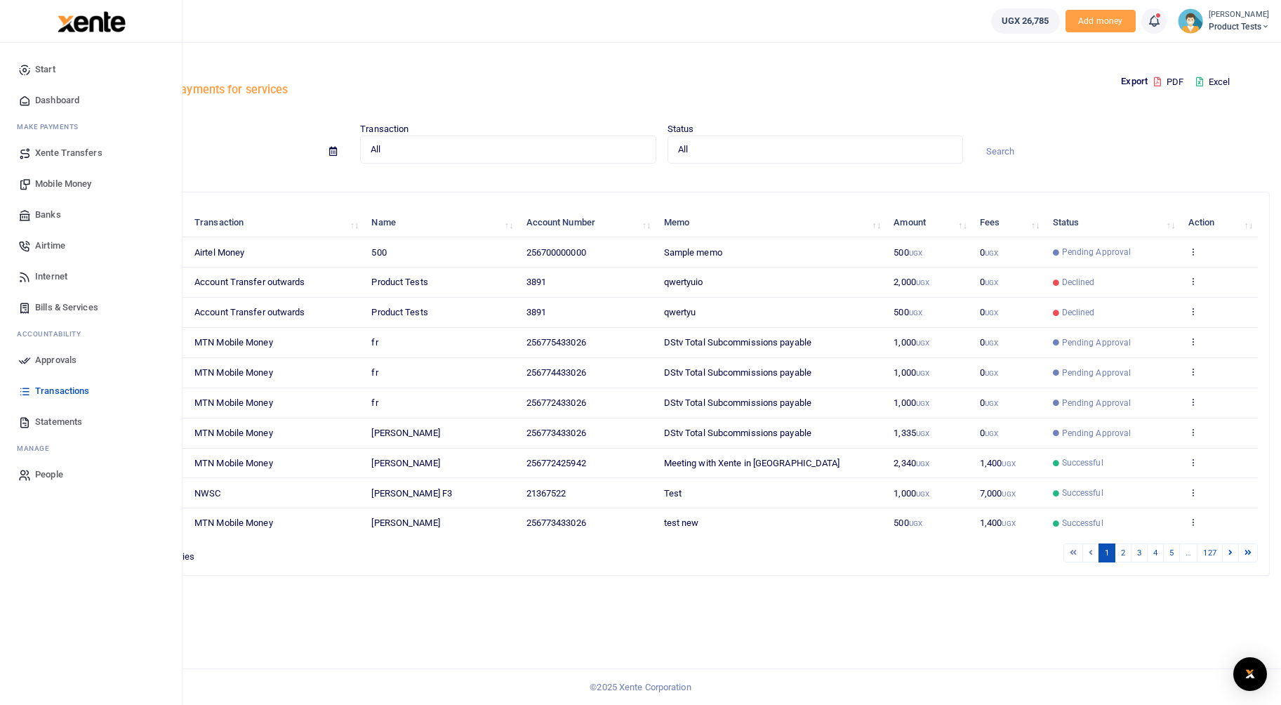
click at [47, 363] on span "Approvals" at bounding box center [55, 360] width 41 height 14
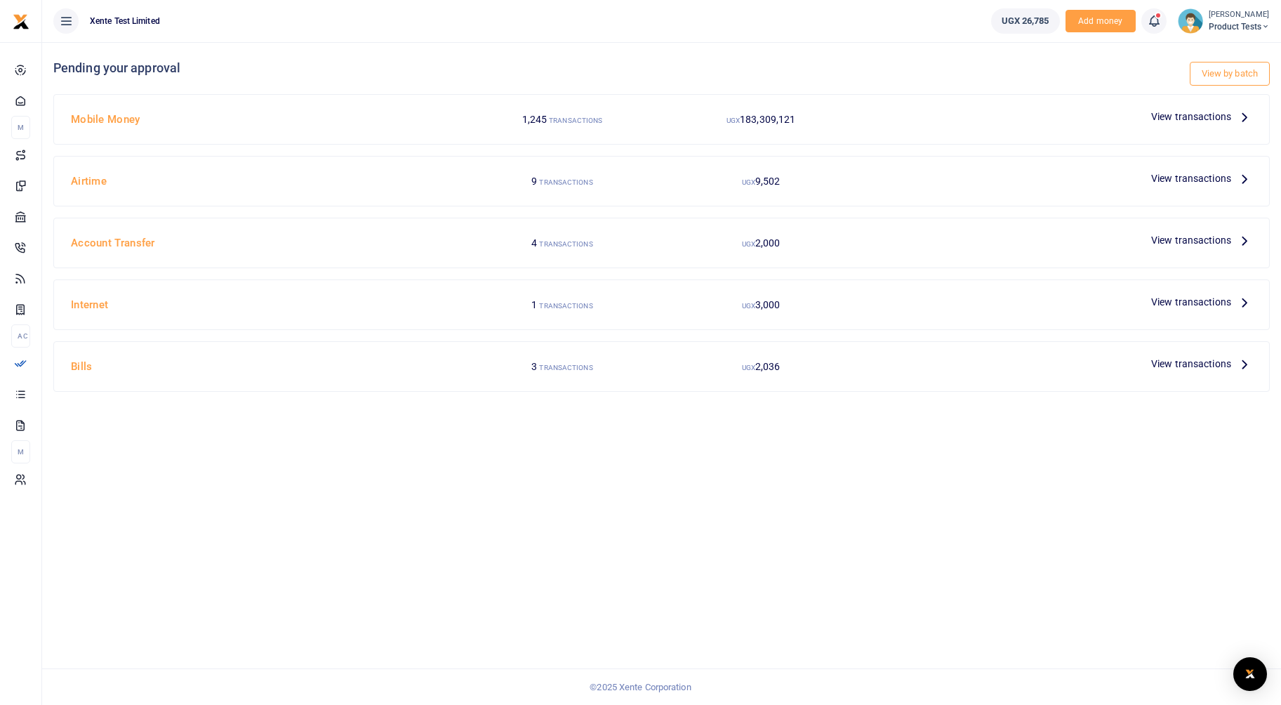
click at [1162, 110] on span "View transactions" at bounding box center [1191, 116] width 80 height 15
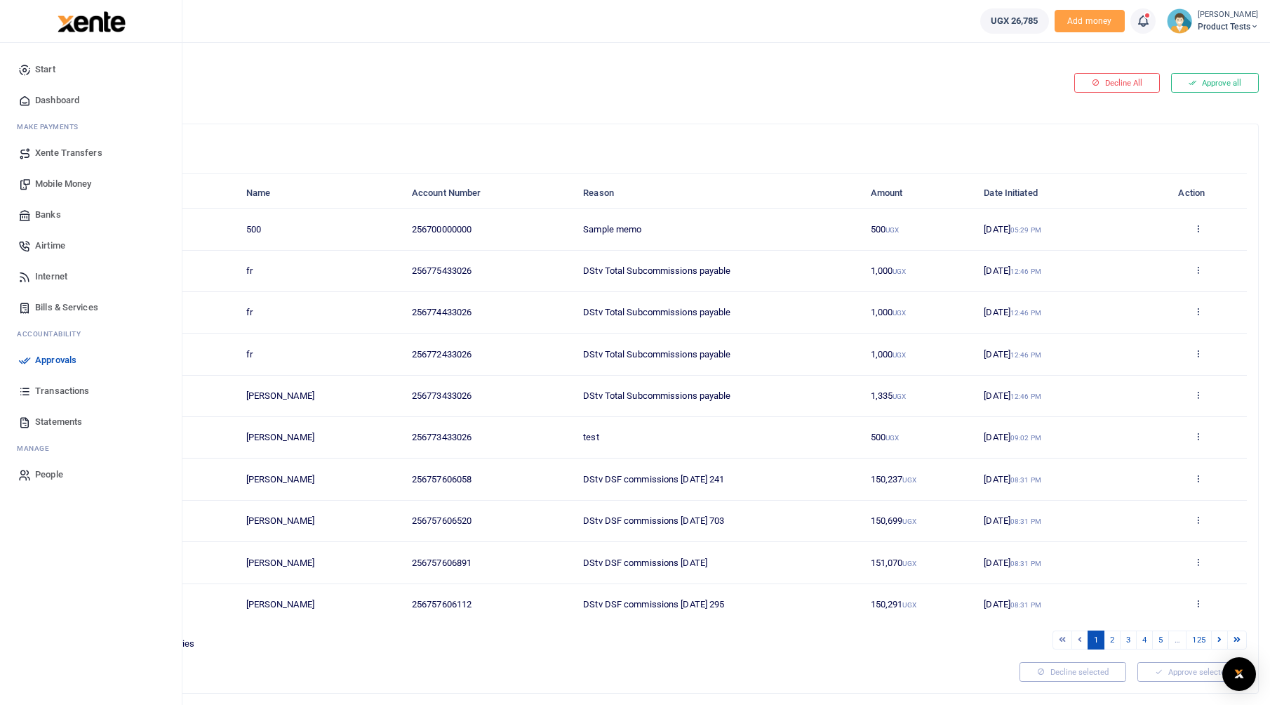
click at [39, 390] on span "Transactions" at bounding box center [62, 391] width 54 height 14
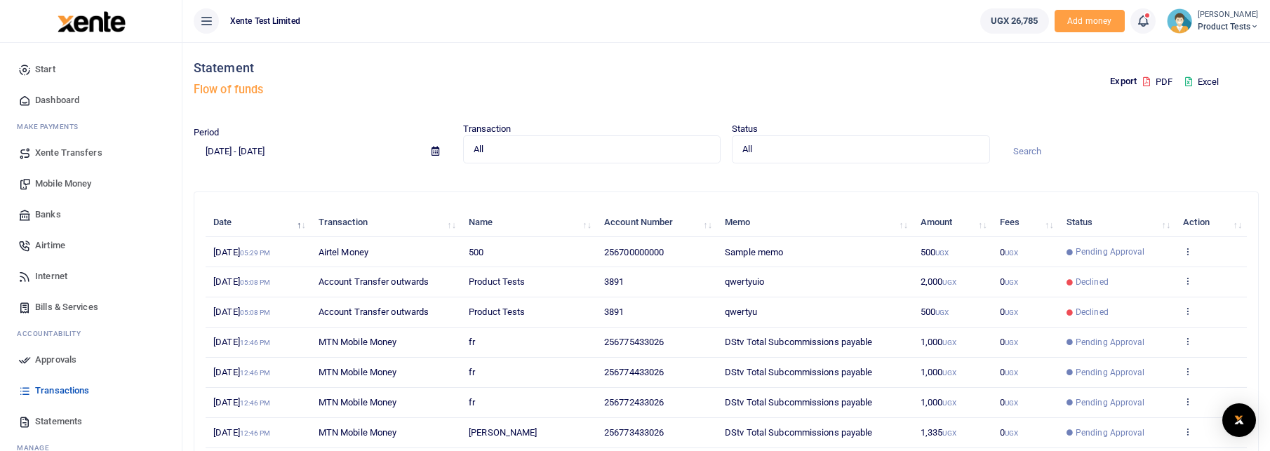
click at [204, 22] on icon at bounding box center [206, 20] width 14 height 15
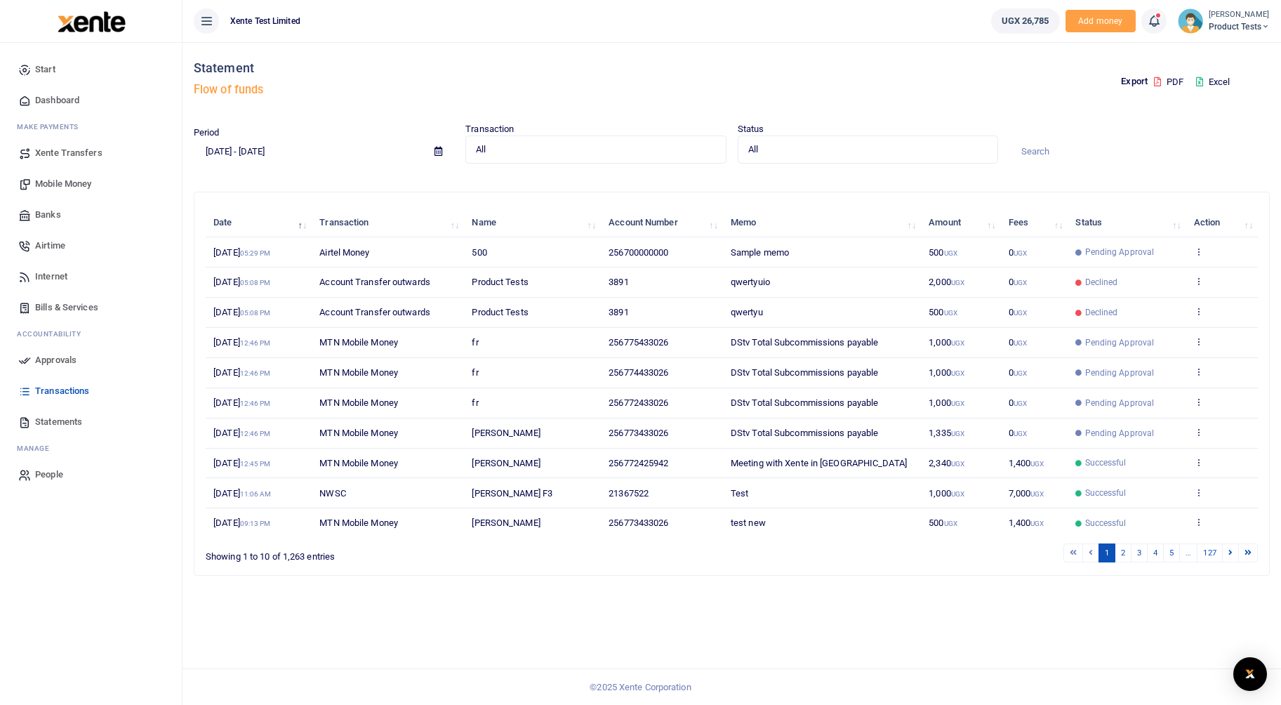
click at [213, 19] on icon at bounding box center [206, 20] width 14 height 15
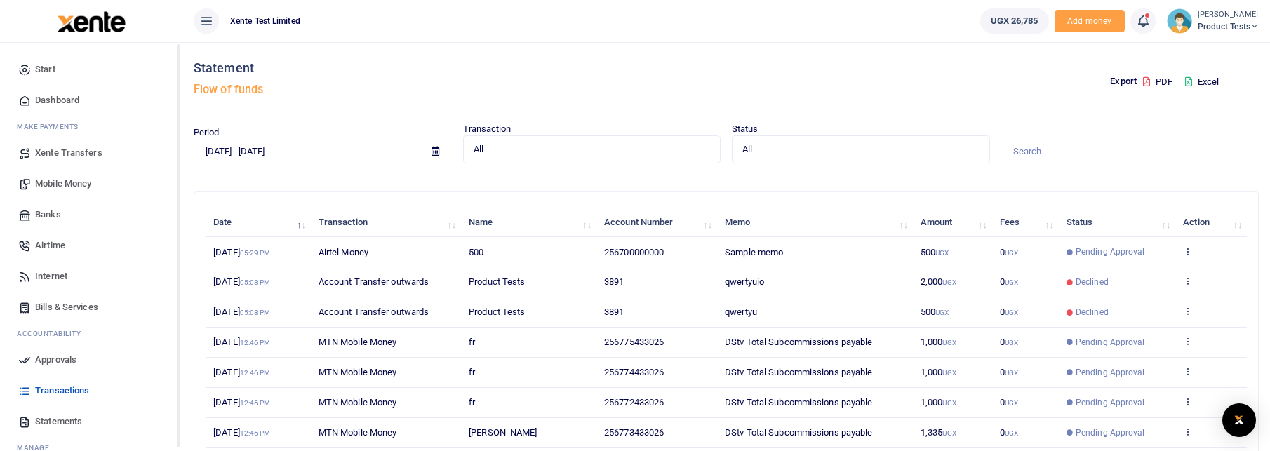
click at [44, 414] on link "Statements" at bounding box center [90, 421] width 159 height 31
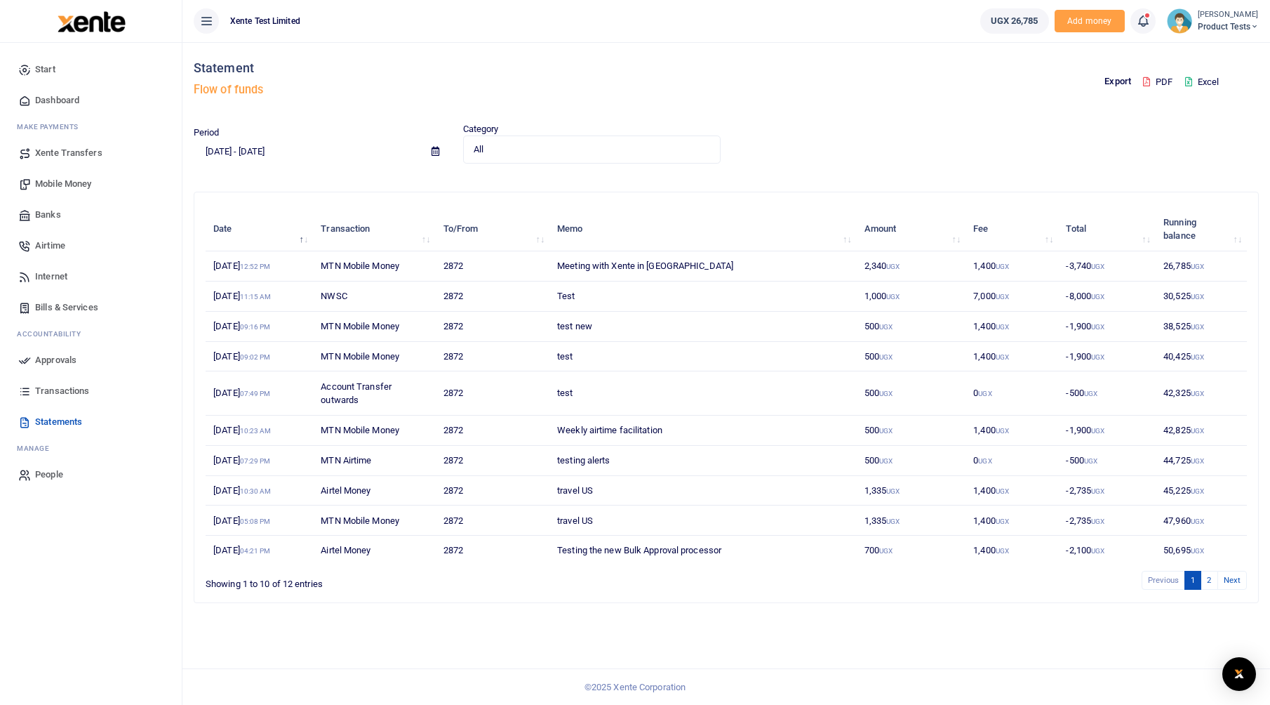
click at [210, 16] on icon at bounding box center [206, 20] width 14 height 15
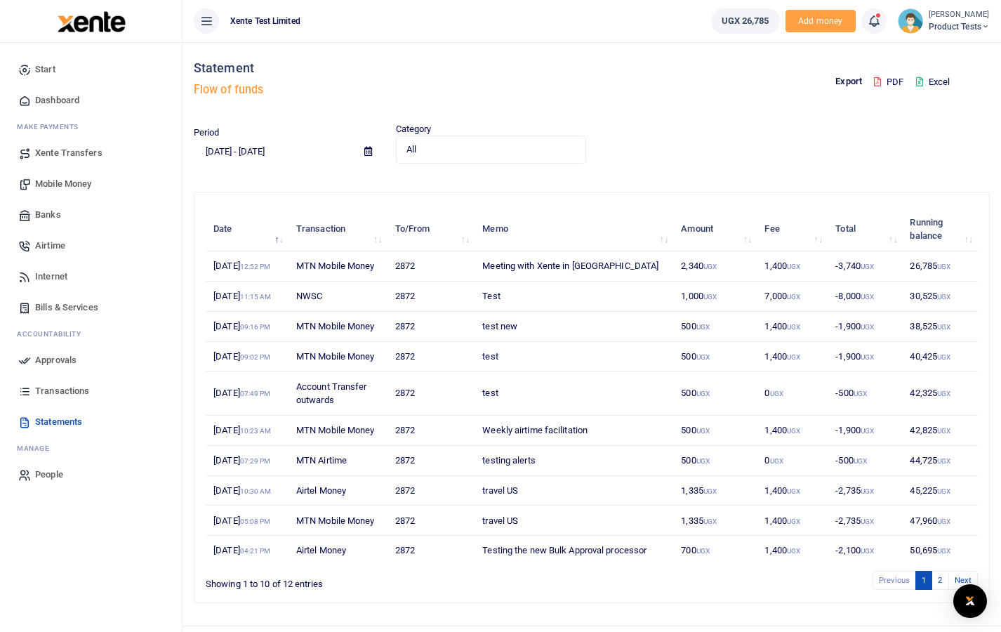
click at [198, 23] on button at bounding box center [206, 20] width 25 height 25
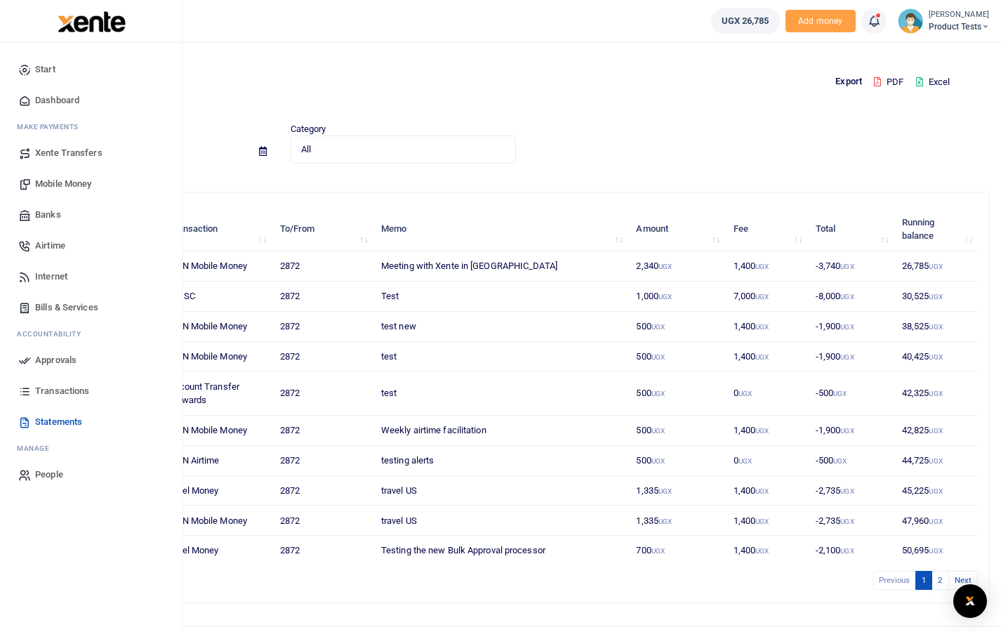
click at [72, 394] on span "Transactions" at bounding box center [62, 391] width 54 height 14
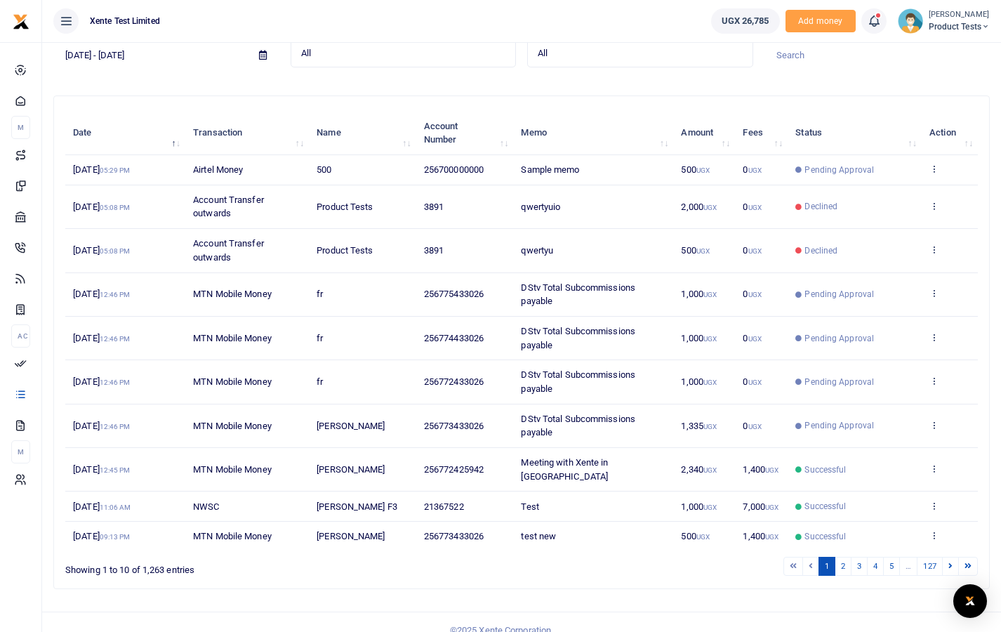
scroll to position [109, 0]
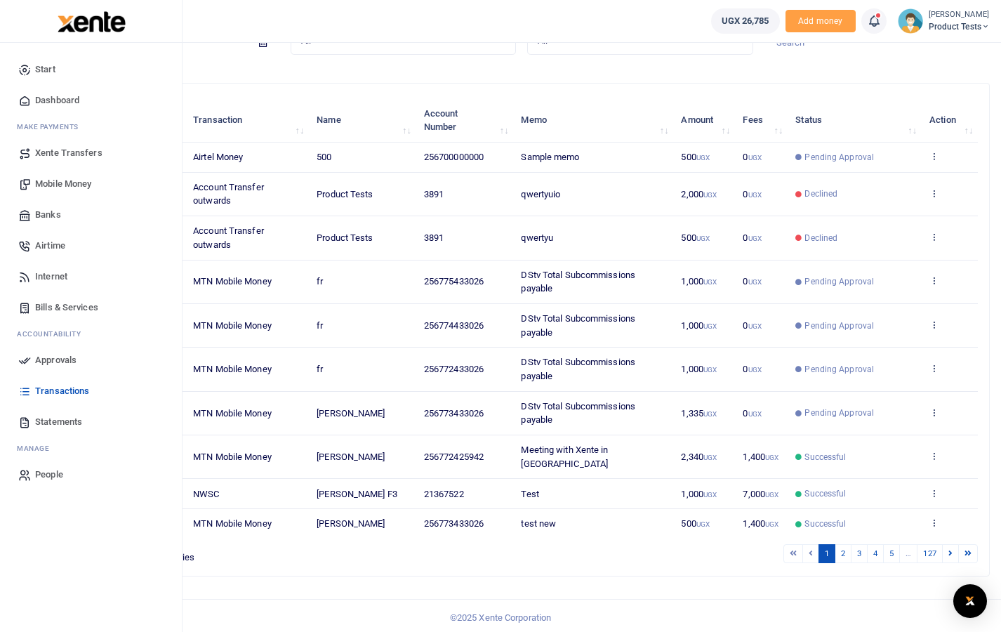
click at [40, 425] on span "Statements" at bounding box center [58, 422] width 47 height 14
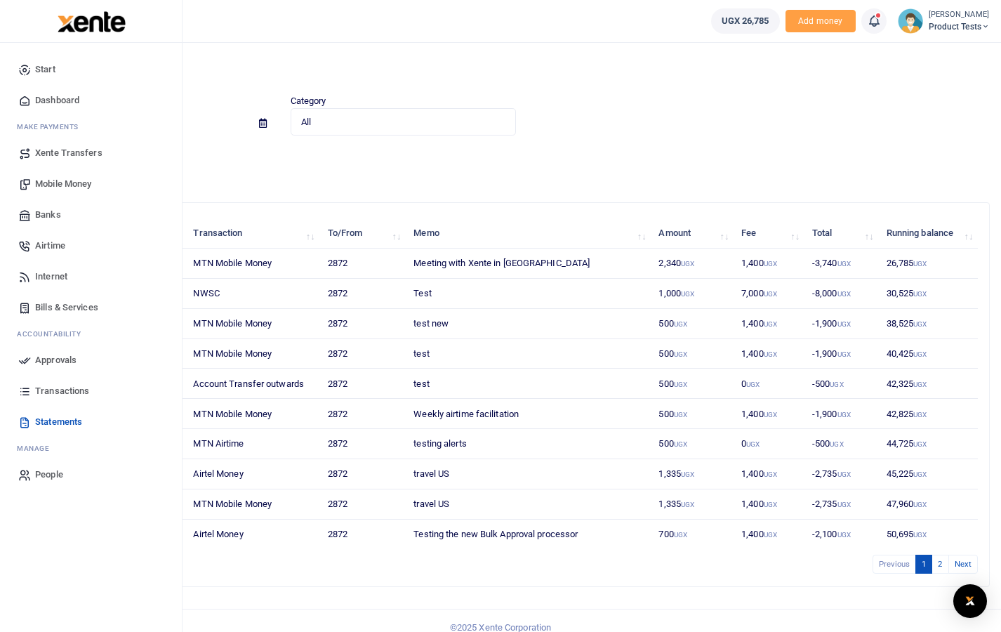
click at [25, 389] on icon at bounding box center [24, 391] width 13 height 13
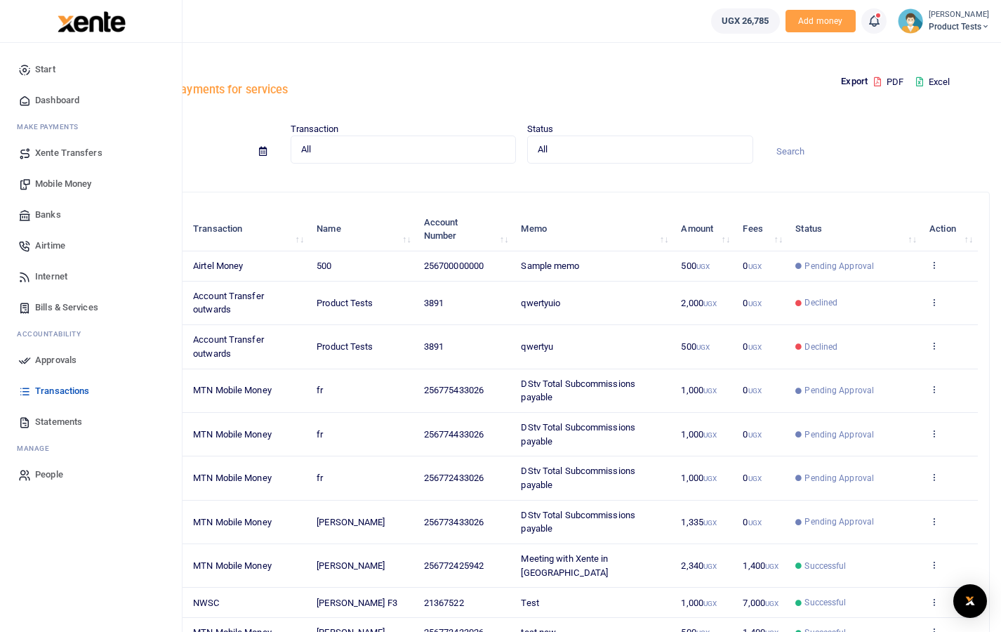
click at [36, 362] on span "Approvals" at bounding box center [55, 360] width 41 height 14
click at [34, 358] on link "Approvals" at bounding box center [90, 360] width 159 height 31
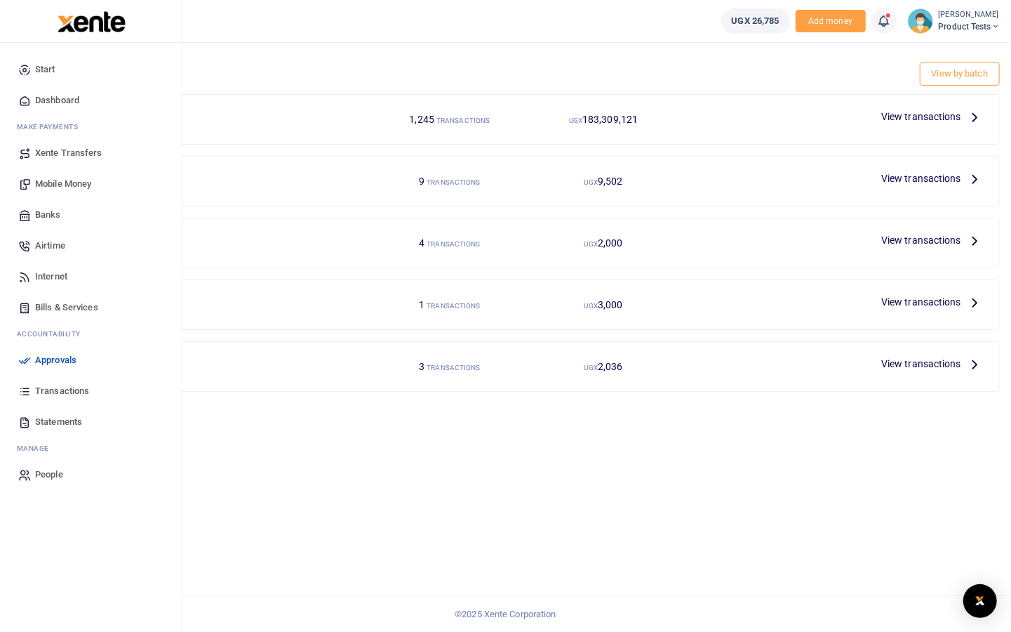
click at [48, 245] on span "Airtime" at bounding box center [50, 246] width 30 height 14
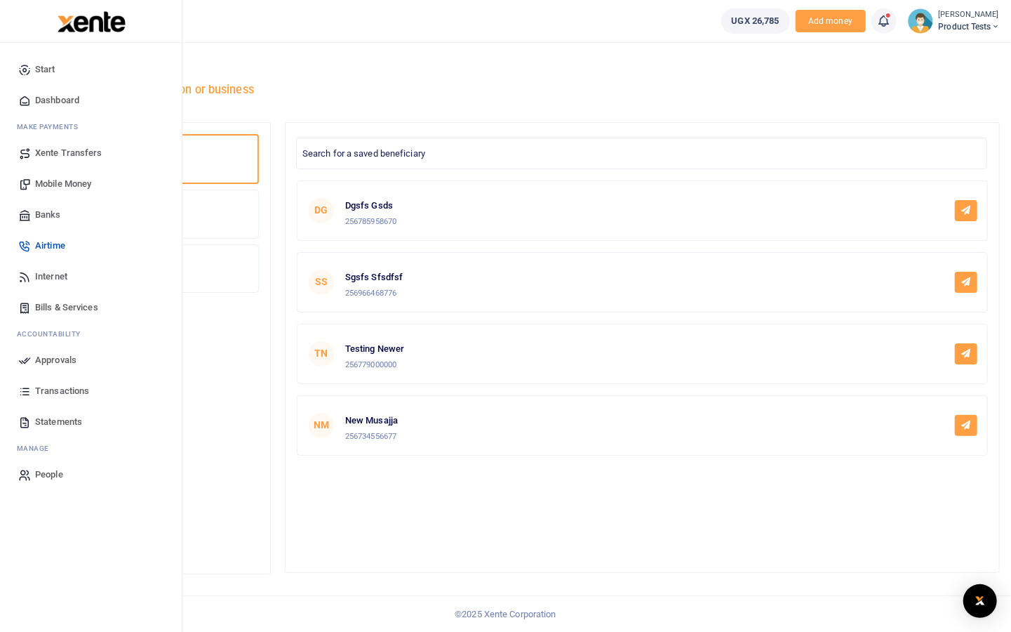
click at [29, 101] on icon at bounding box center [24, 100] width 13 height 13
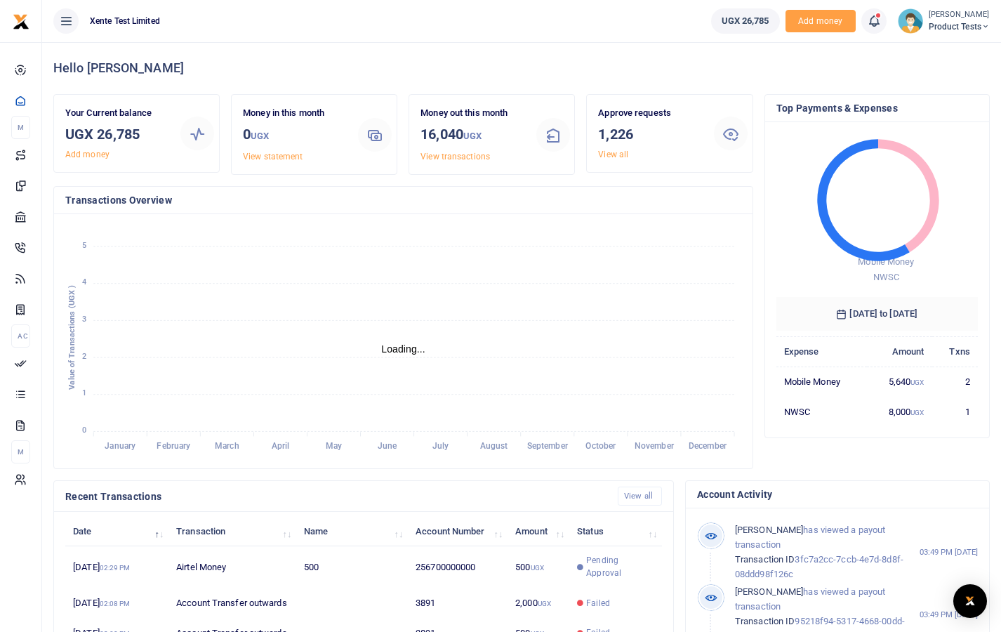
scroll to position [11, 11]
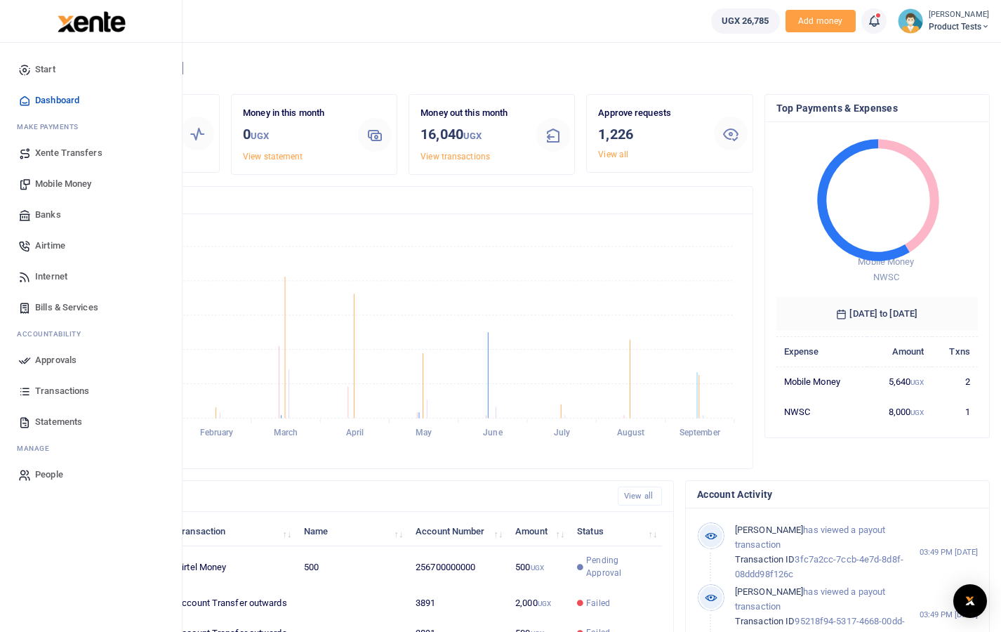
click at [50, 425] on span "Statements" at bounding box center [58, 422] width 47 height 14
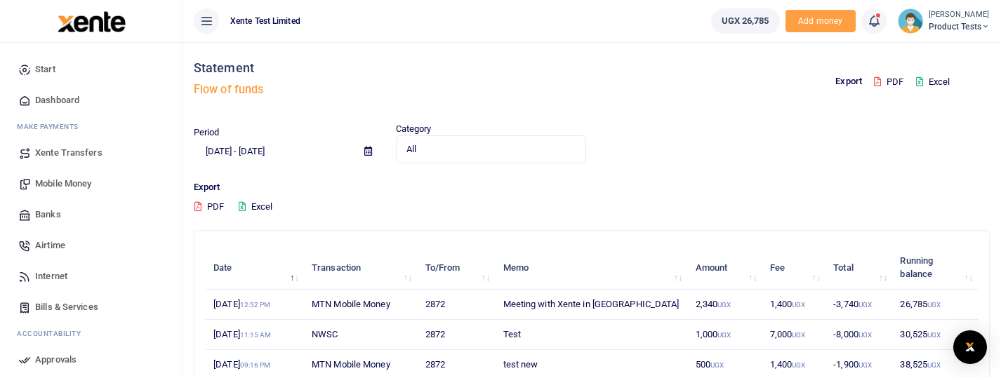
click at [213, 18] on icon at bounding box center [206, 20] width 14 height 15
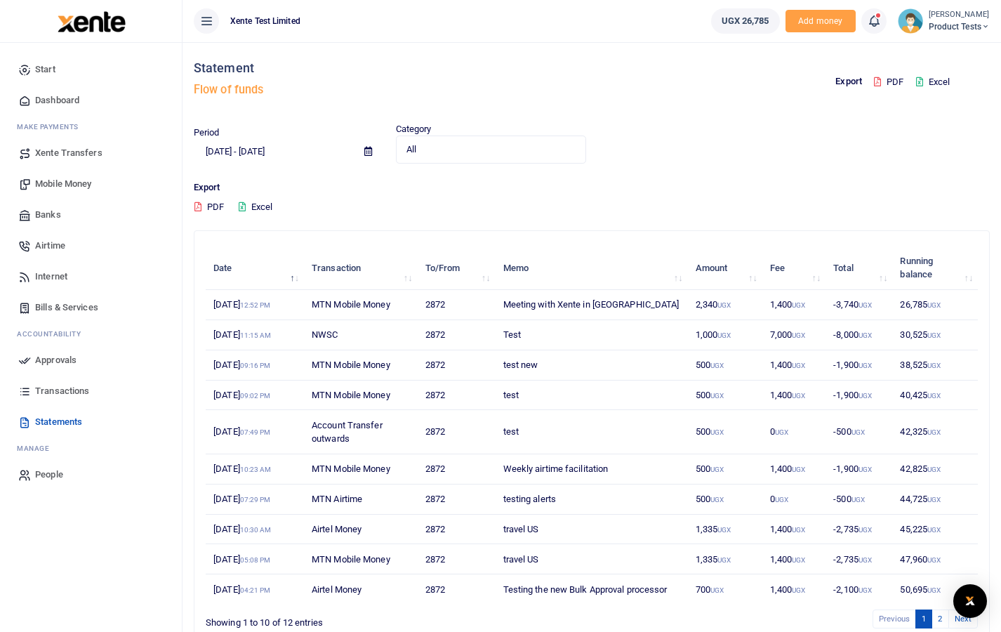
drag, startPoint x: 207, startPoint y: 27, endPoint x: 215, endPoint y: 36, distance: 12.9
click at [207, 27] on icon at bounding box center [206, 20] width 14 height 15
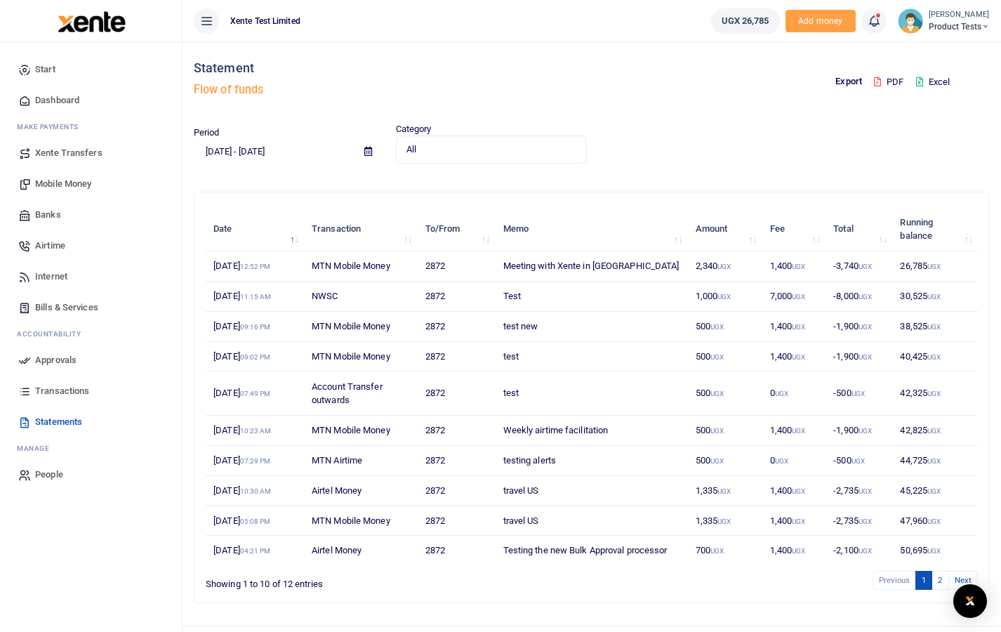
click at [199, 14] on icon at bounding box center [206, 20] width 14 height 15
drag, startPoint x: 328, startPoint y: 88, endPoint x: 312, endPoint y: 80, distance: 17.9
click at [317, 82] on div "Statement Flow of funds" at bounding box center [390, 82] width 392 height 80
click at [206, 22] on icon at bounding box center [206, 20] width 14 height 15
click at [208, 21] on icon at bounding box center [206, 20] width 14 height 15
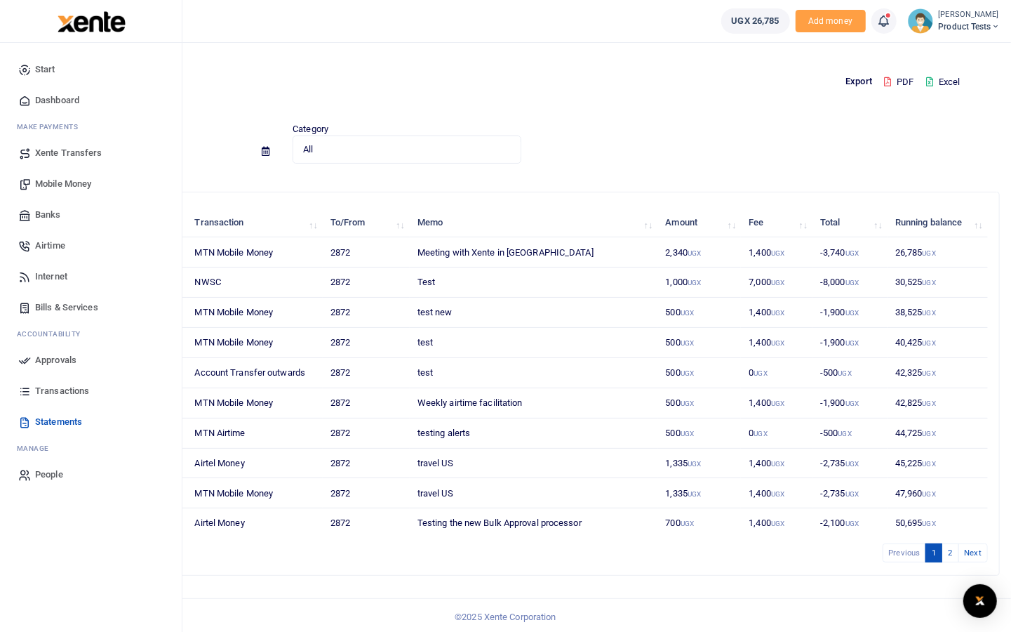
click at [39, 392] on span "Transactions" at bounding box center [62, 391] width 54 height 14
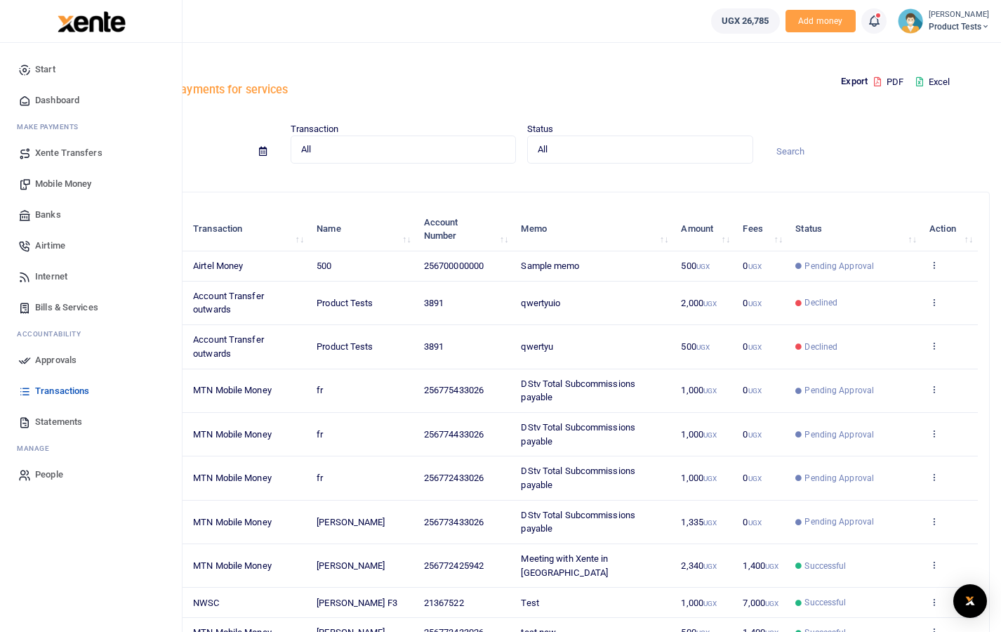
click at [36, 427] on span "Statements" at bounding box center [58, 422] width 47 height 14
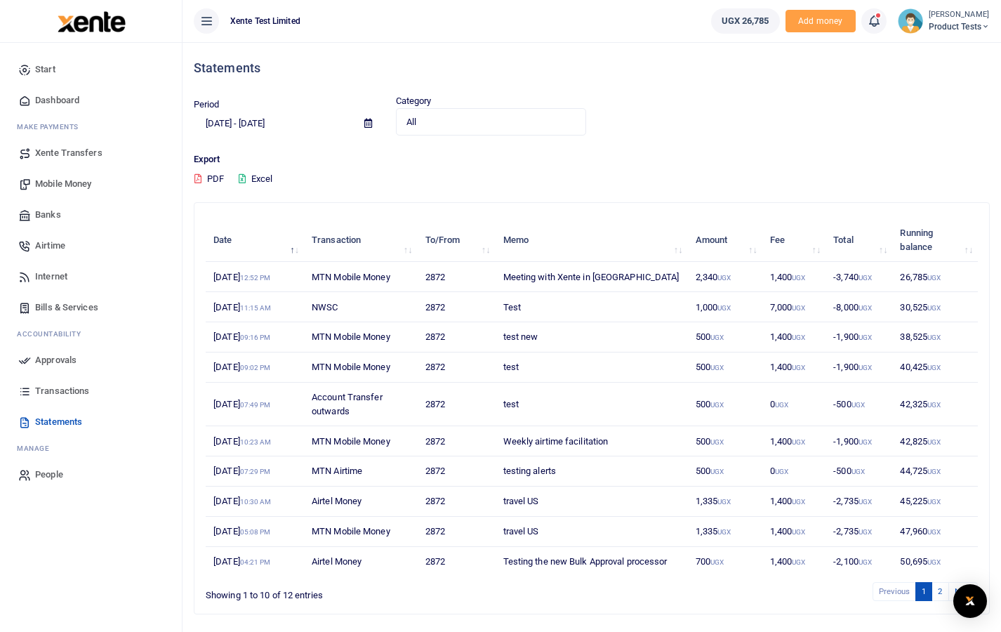
click at [37, 397] on span "Transactions" at bounding box center [62, 391] width 54 height 14
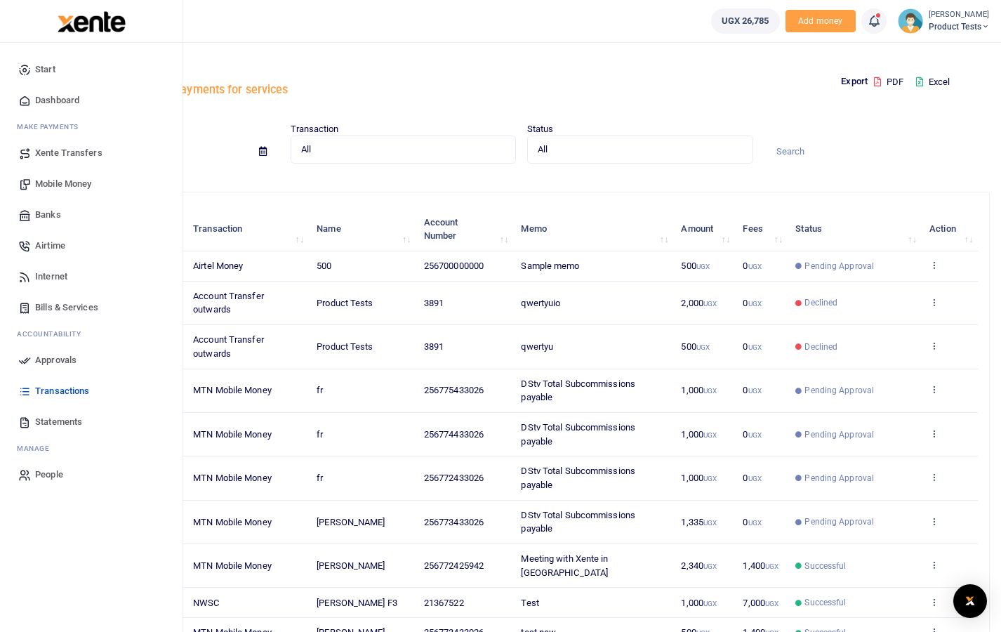
click at [64, 366] on span "Approvals" at bounding box center [55, 360] width 41 height 14
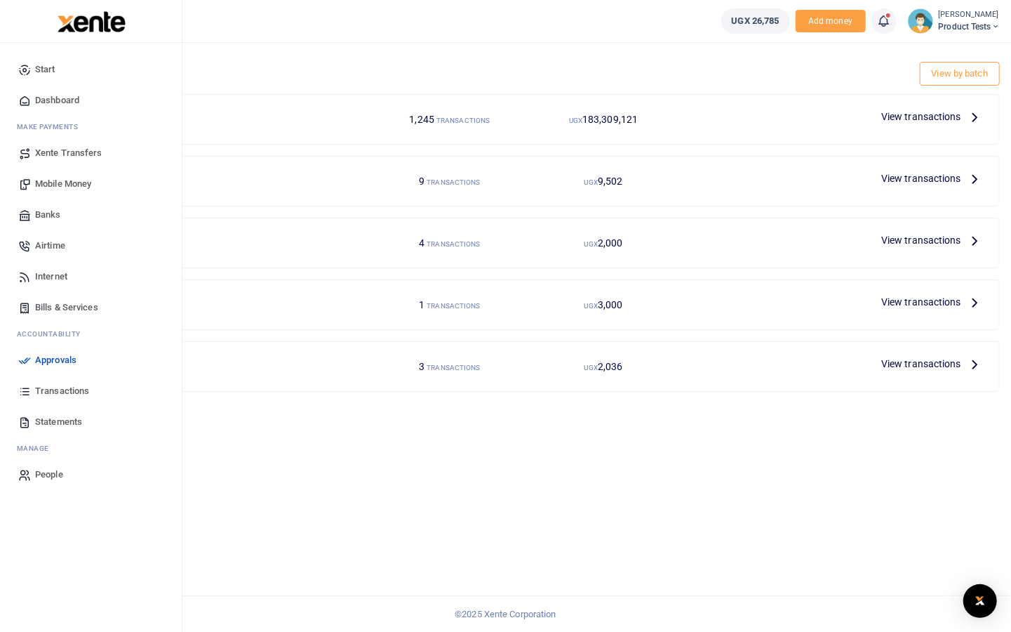
click at [48, 101] on span "Dashboard" at bounding box center [57, 100] width 44 height 14
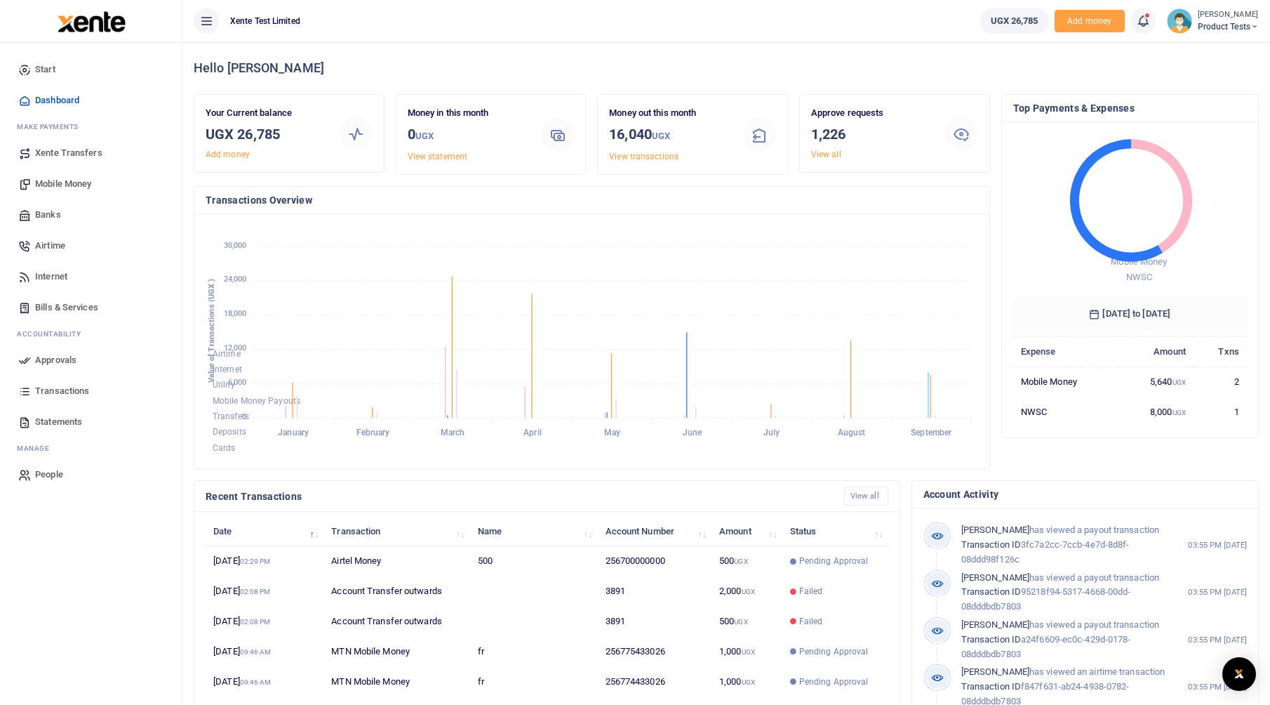
scroll to position [11, 11]
